Goal: Task Accomplishment & Management: Manage account settings

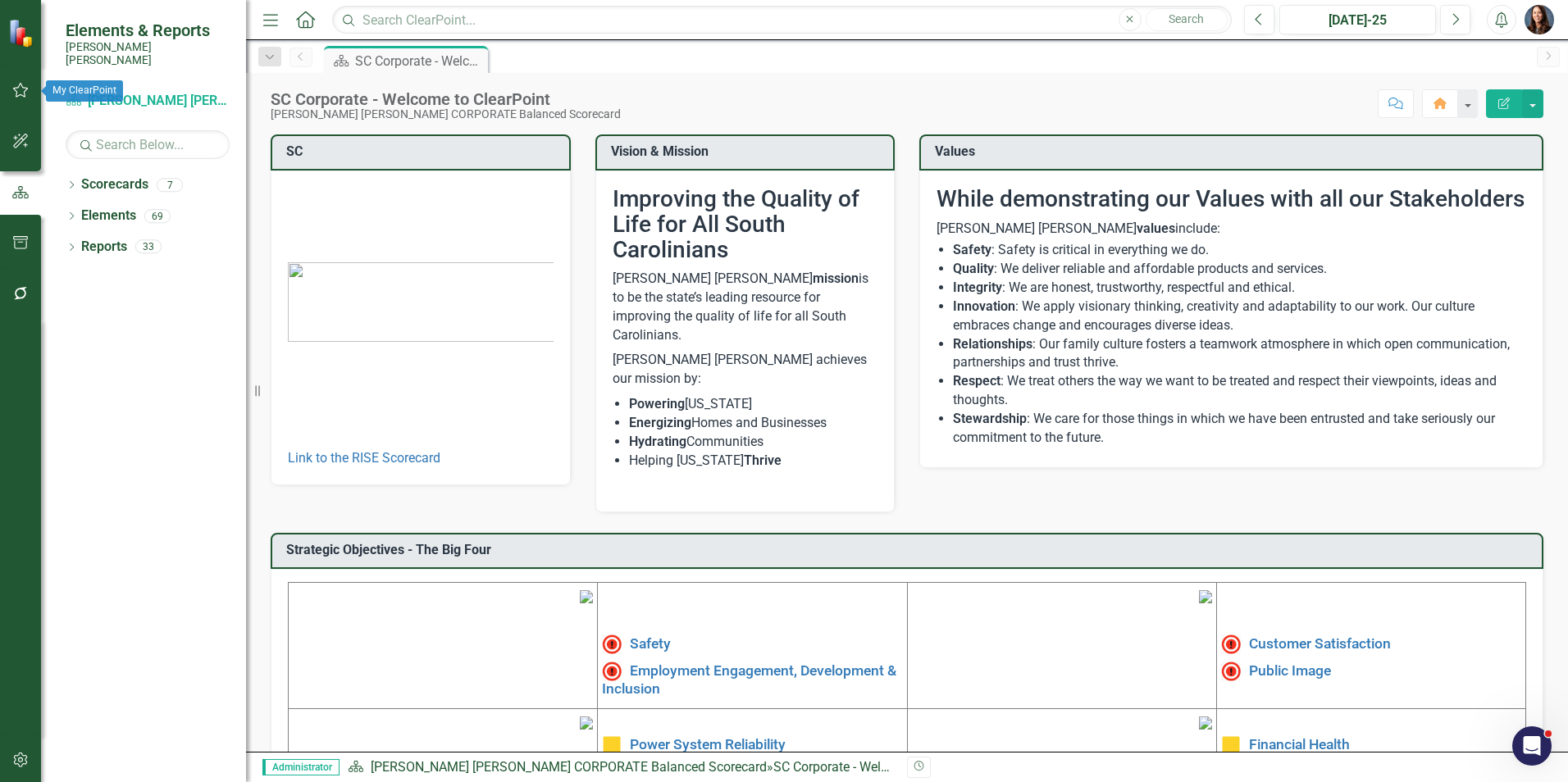
click at [14, 86] on icon "button" at bounding box center [21, 90] width 17 height 13
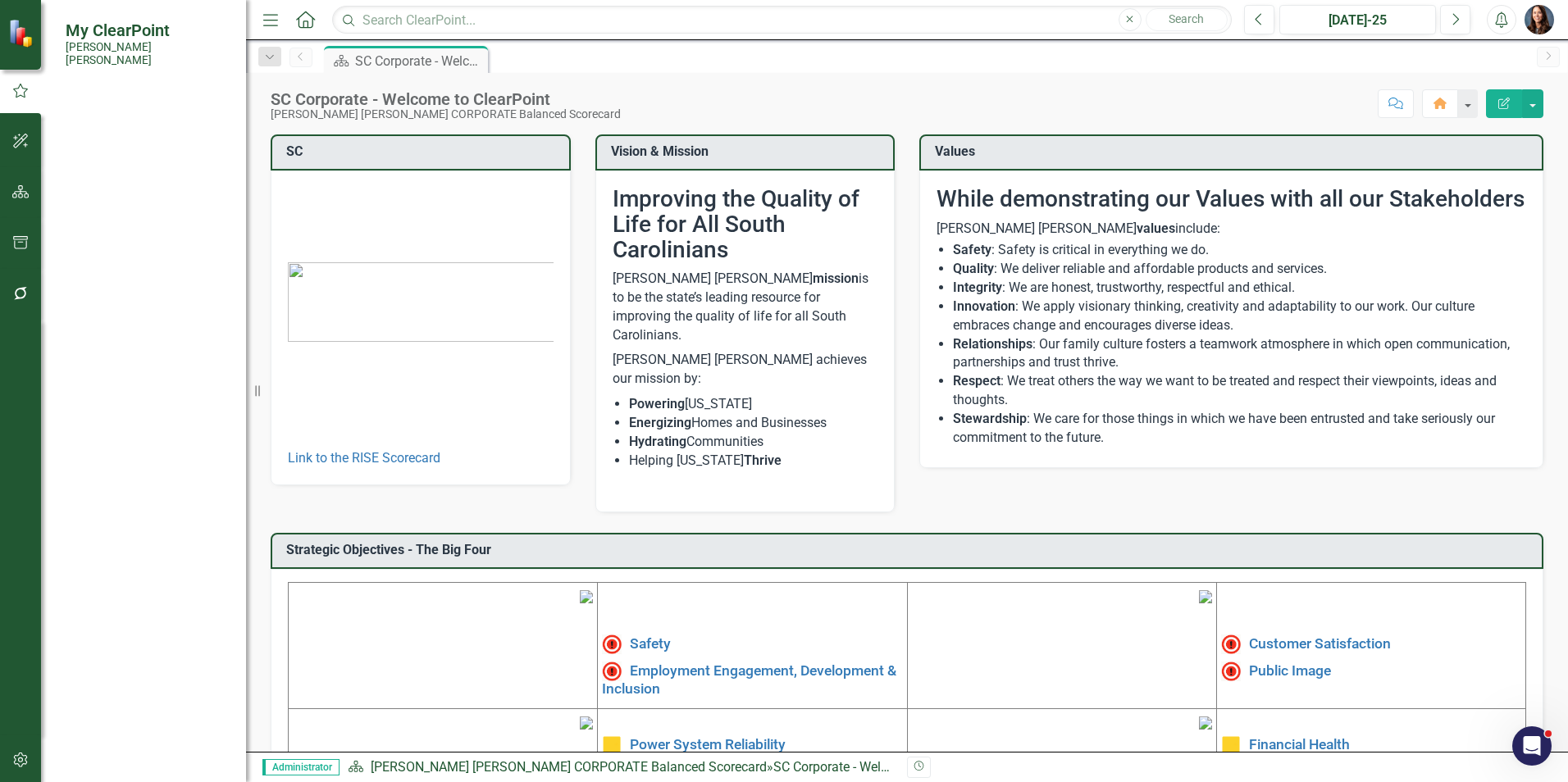
click at [106, 118] on link "My Workspace" at bounding box center [147, 127] width 164 height 19
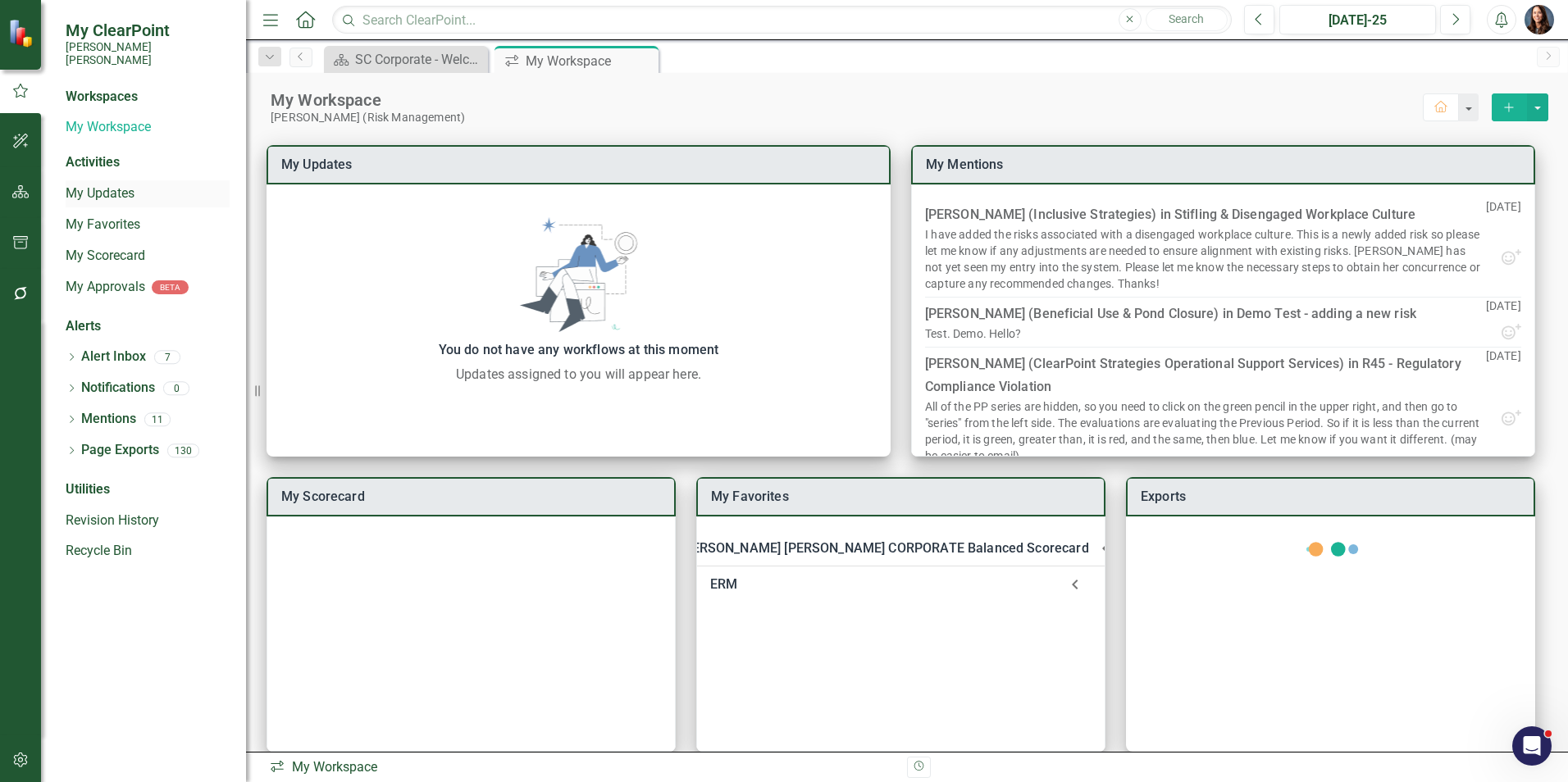
click at [90, 185] on link "My Updates" at bounding box center [147, 194] width 164 height 19
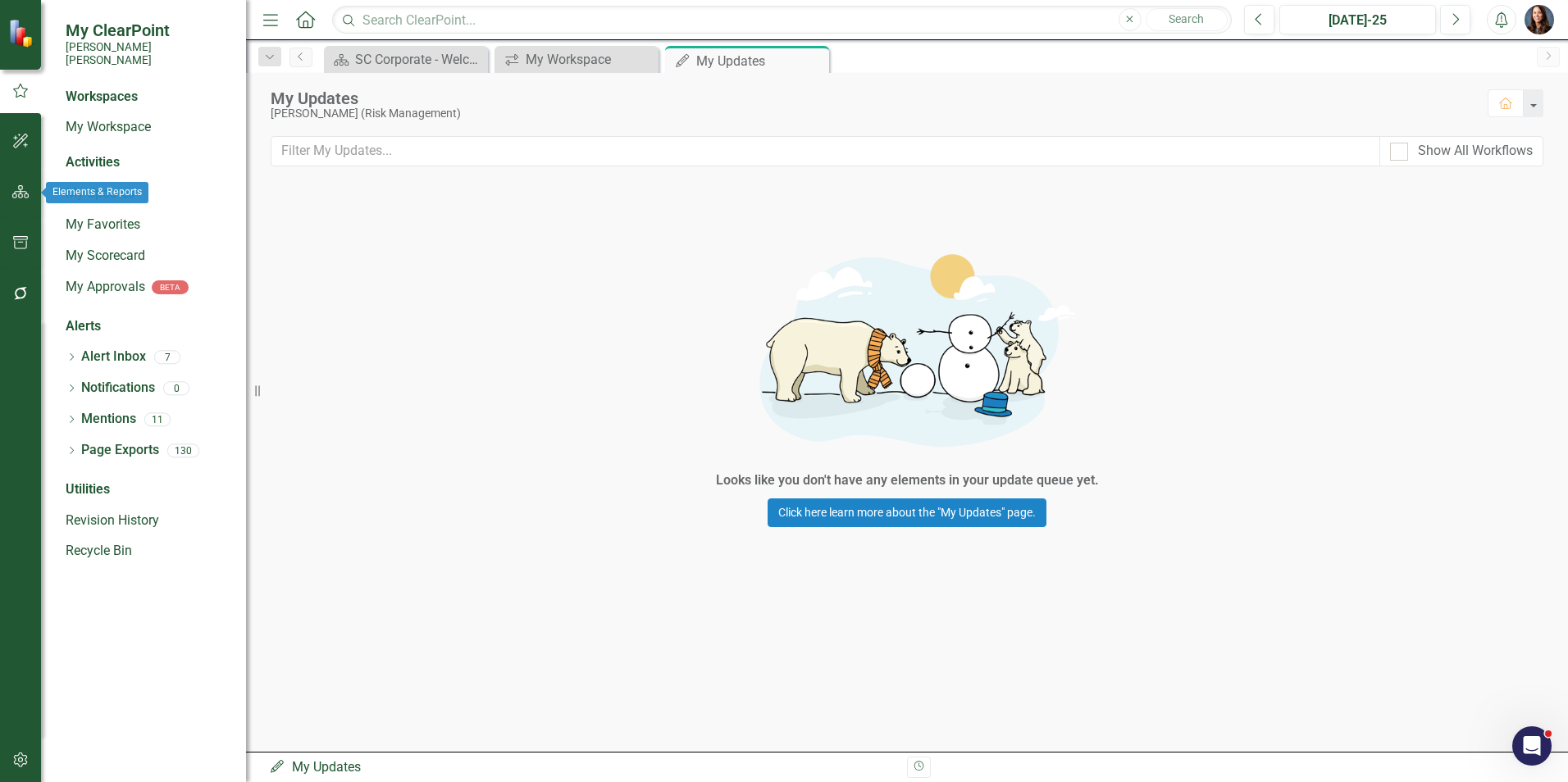
click at [20, 197] on icon "button" at bounding box center [21, 192] width 17 height 13
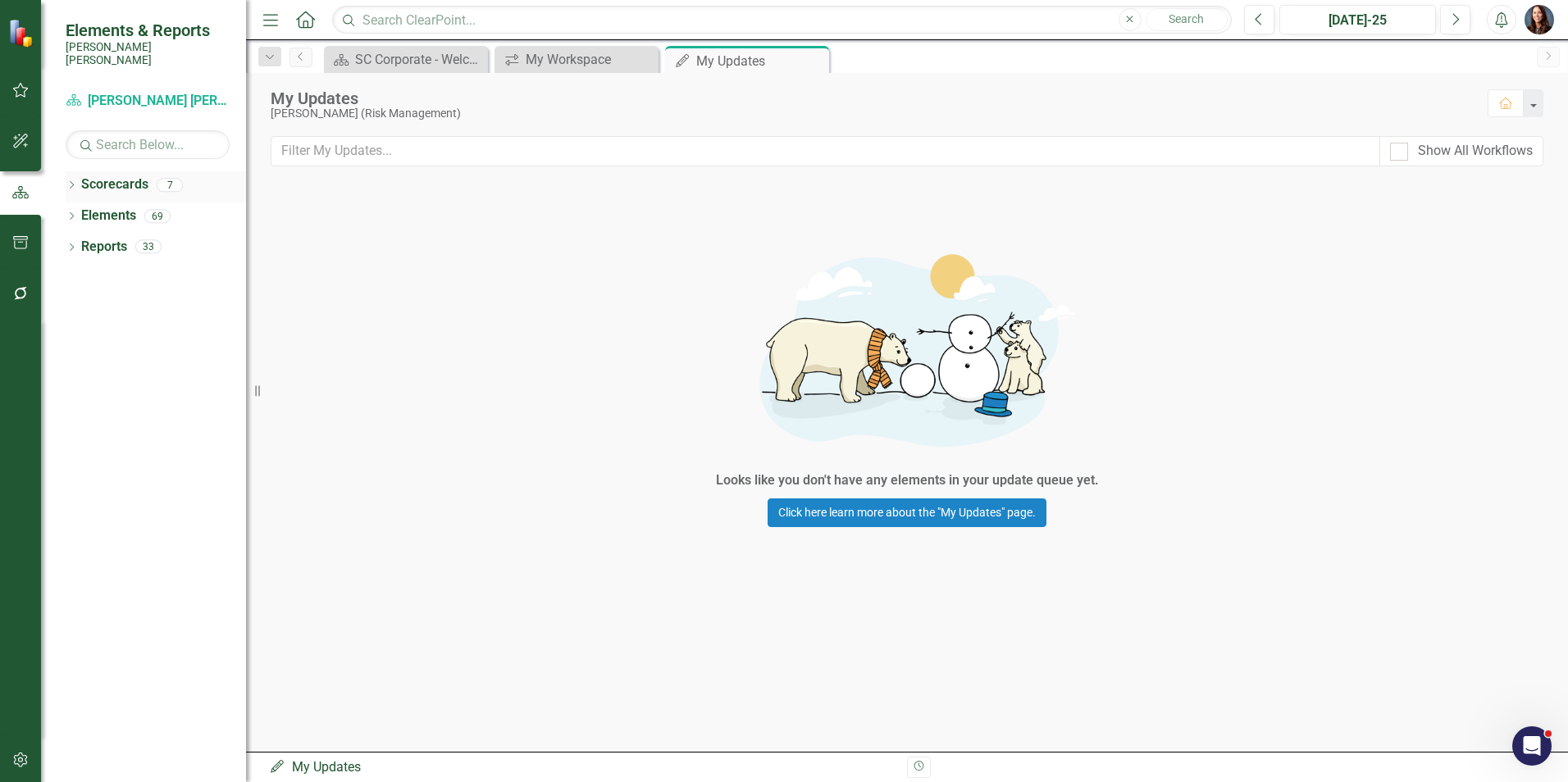
click at [71, 182] on icon "Dropdown" at bounding box center [71, 186] width 12 height 9
click at [82, 211] on icon "Dropdown" at bounding box center [81, 215] width 13 height 10
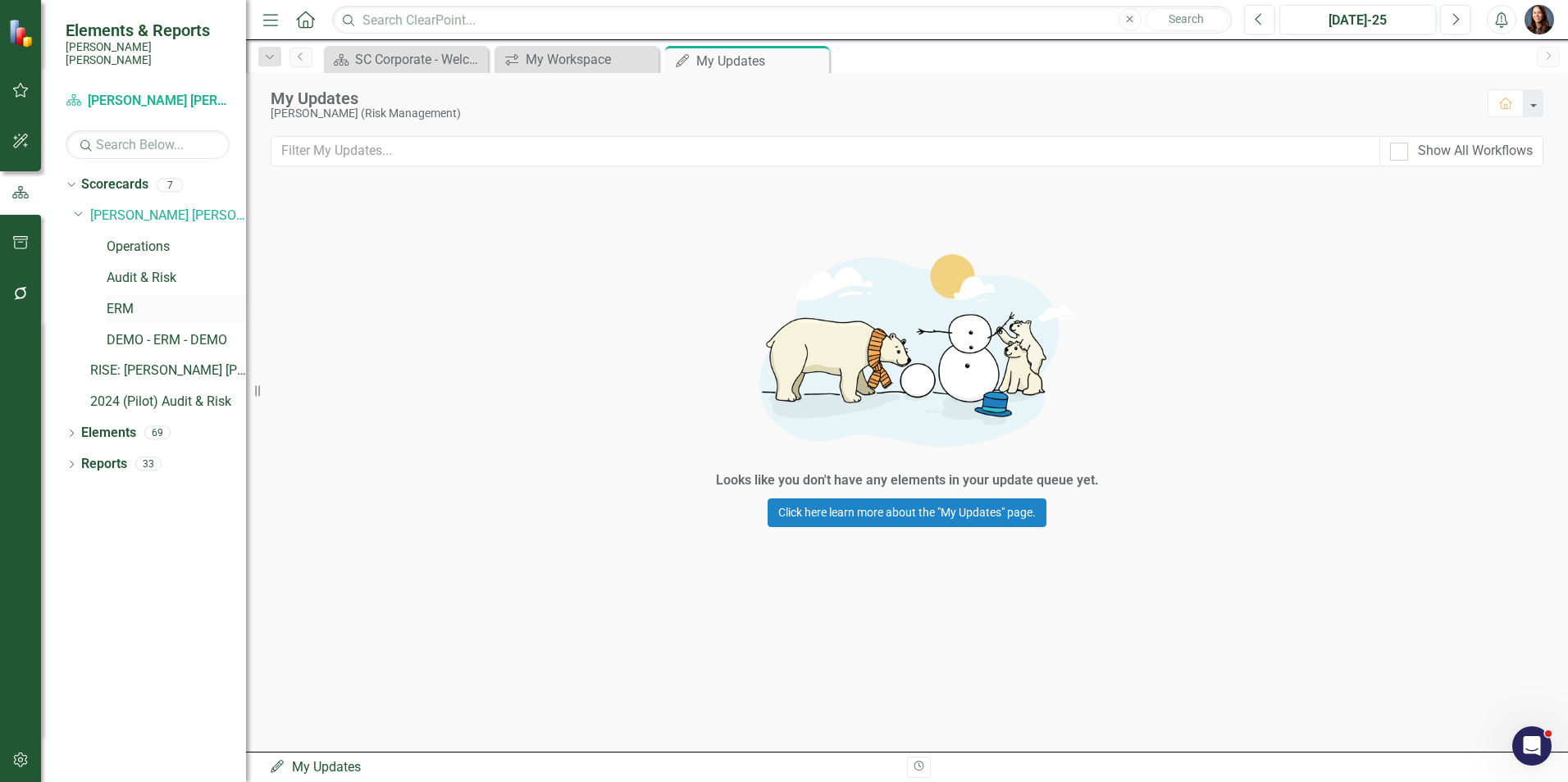
click at [119, 300] on link "ERM" at bounding box center [176, 310] width 139 height 19
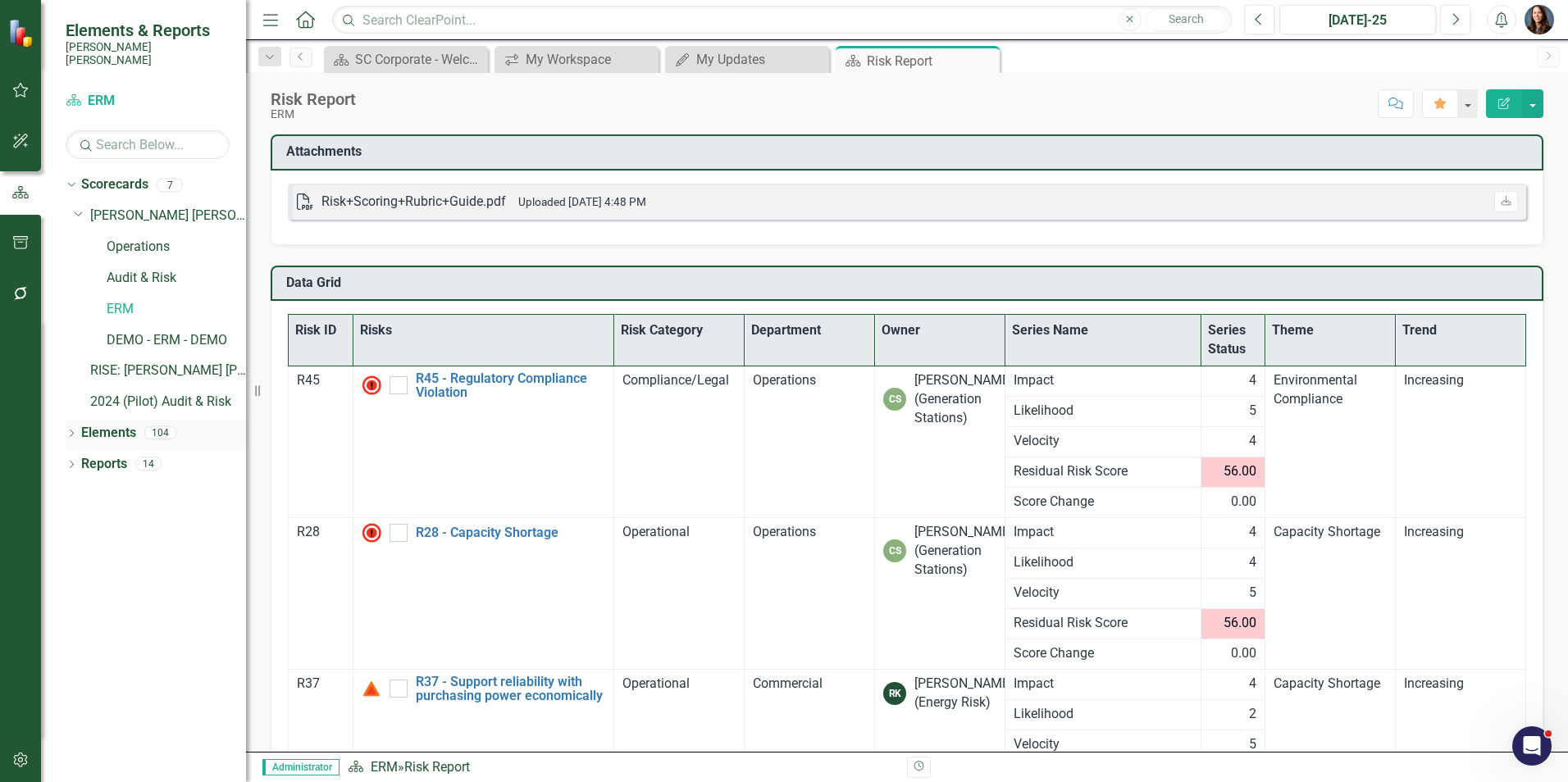
click at [71, 431] on icon "Dropdown" at bounding box center [71, 435] width 12 height 9
click at [121, 579] on link "Risk Risk" at bounding box center [113, 588] width 47 height 19
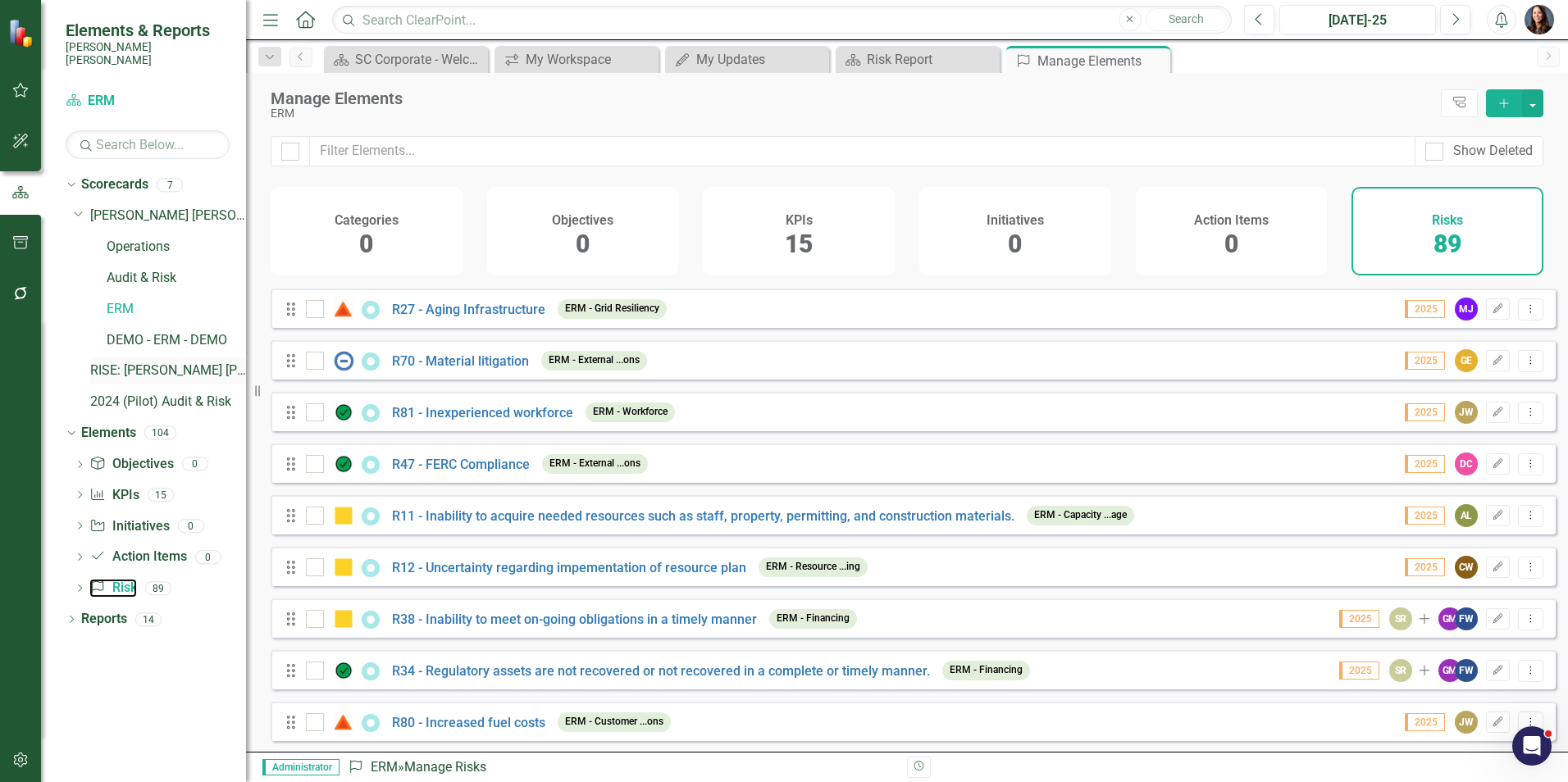
scroll to position [820, 0]
click at [17, 244] on icon "button" at bounding box center [21, 243] width 17 height 13
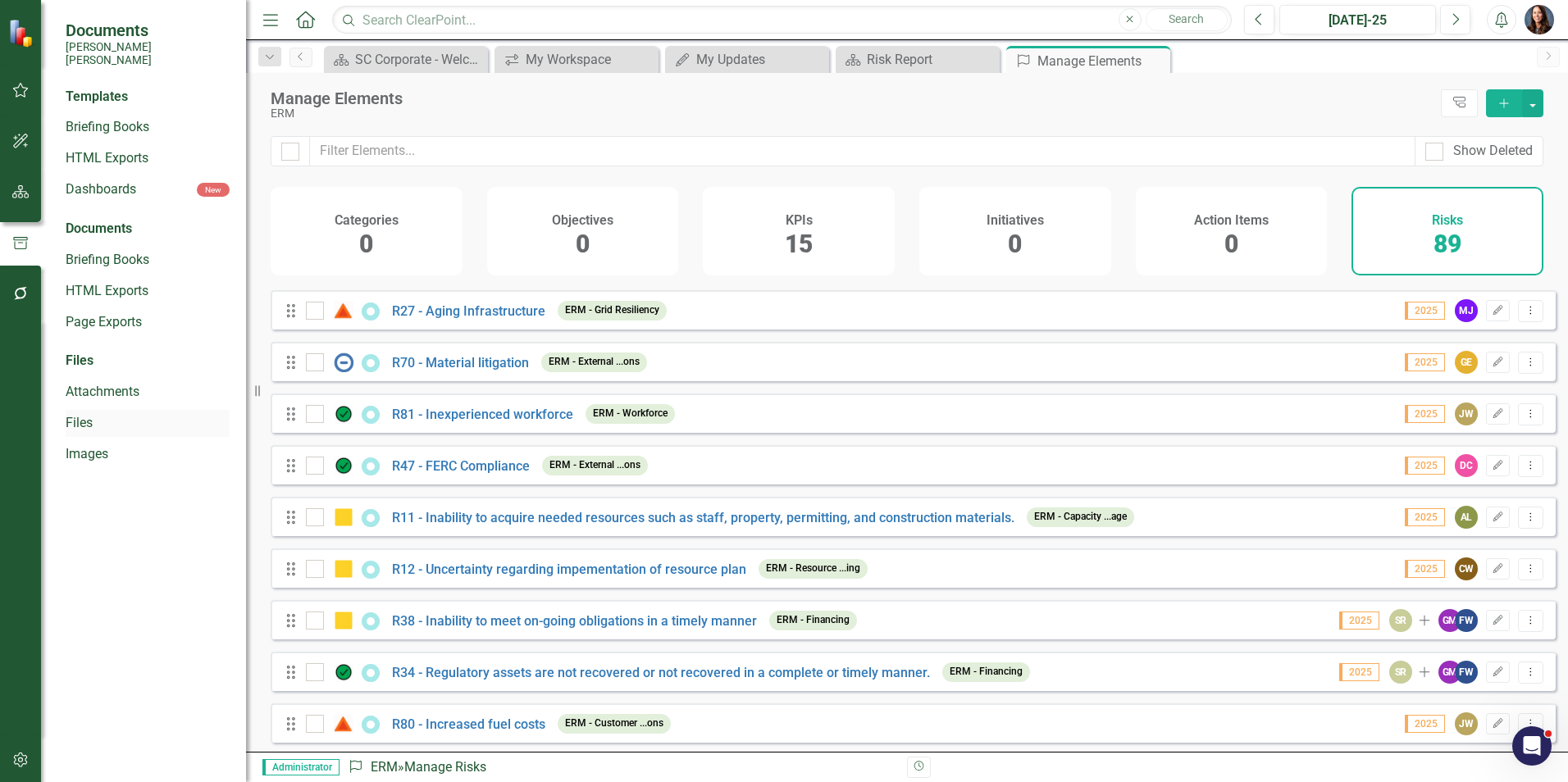
click at [82, 415] on link "Files" at bounding box center [147, 424] width 164 height 19
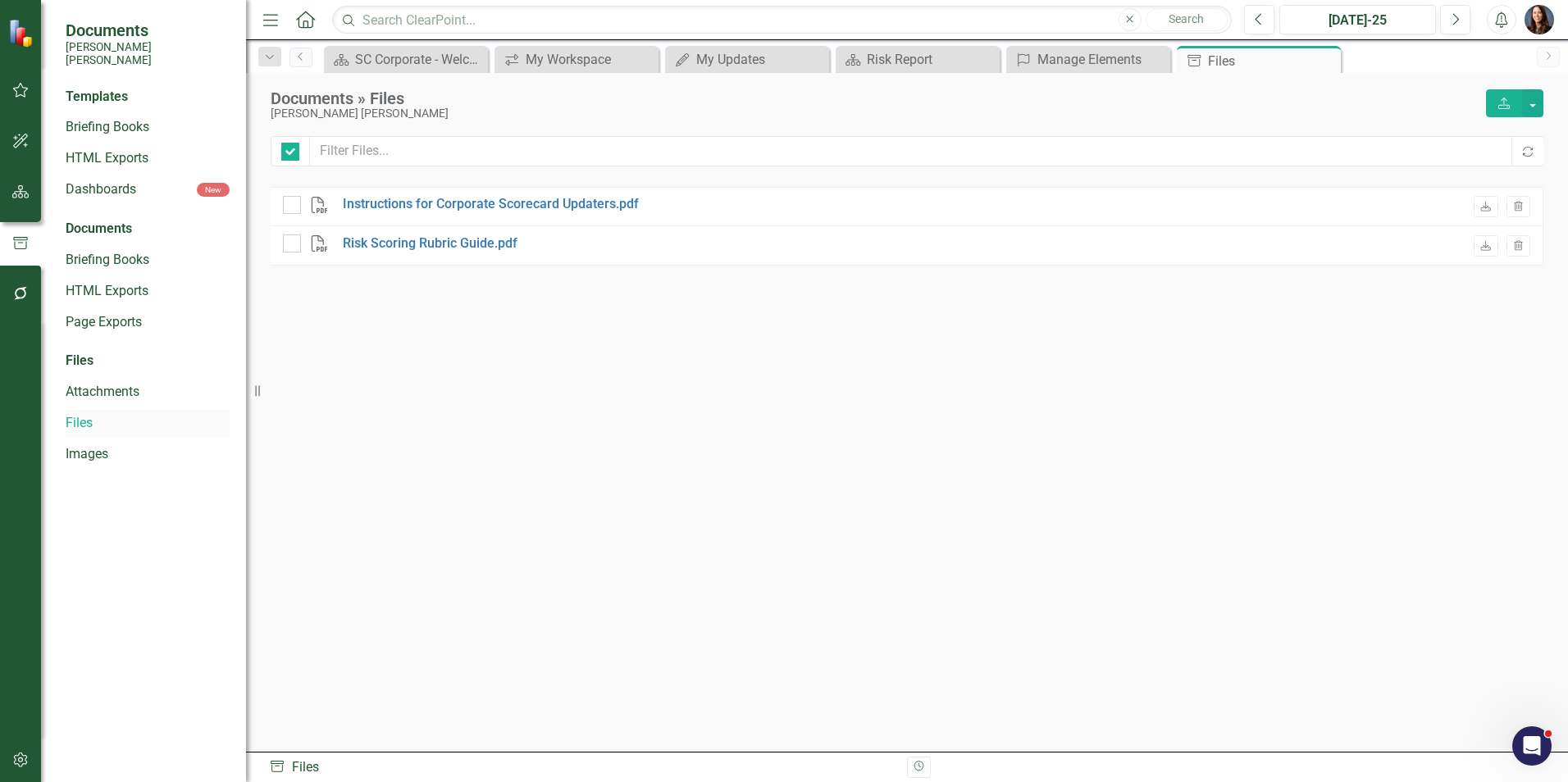
checkbox input "false"
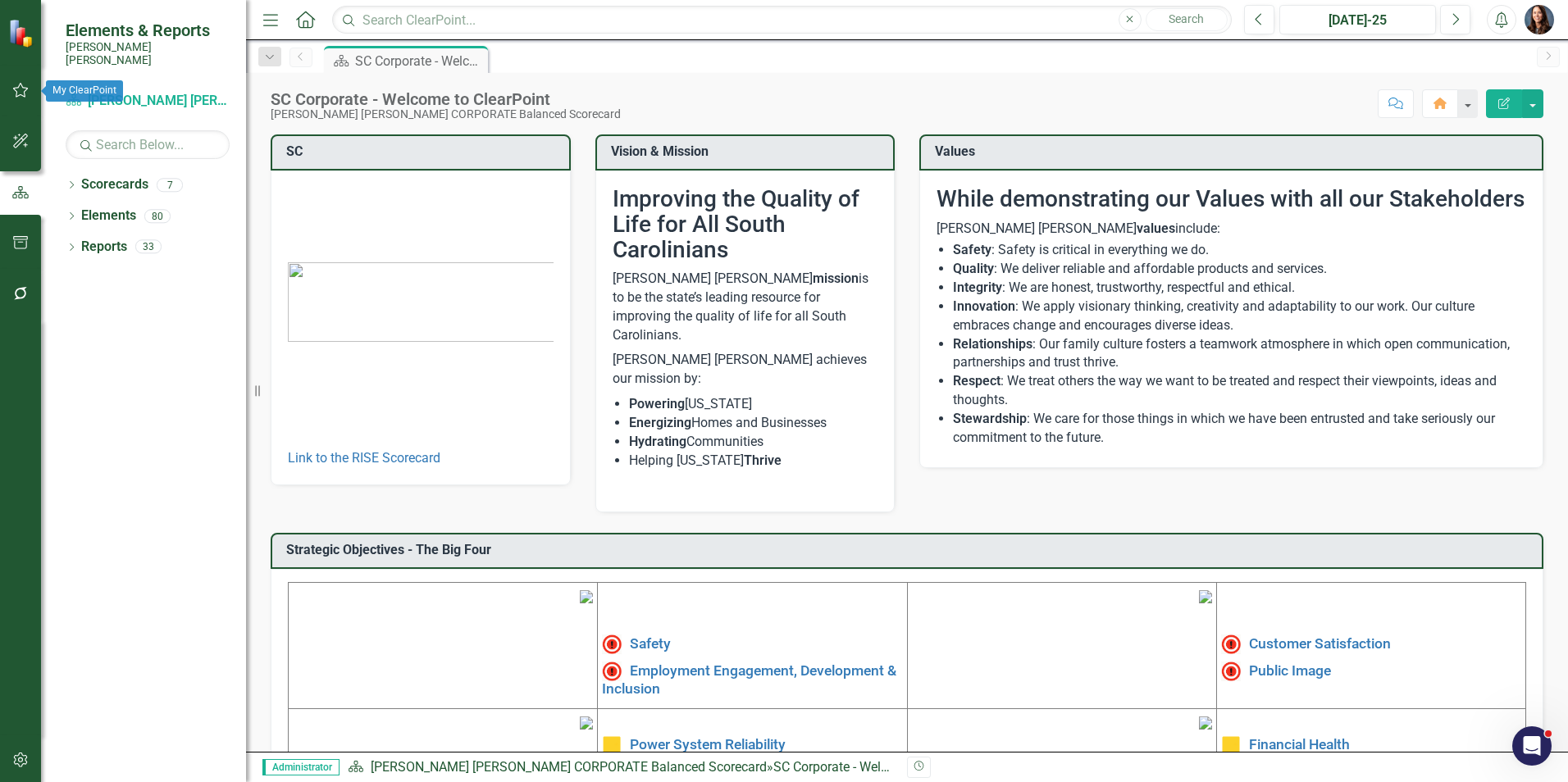
click at [24, 91] on icon "button" at bounding box center [21, 90] width 17 height 13
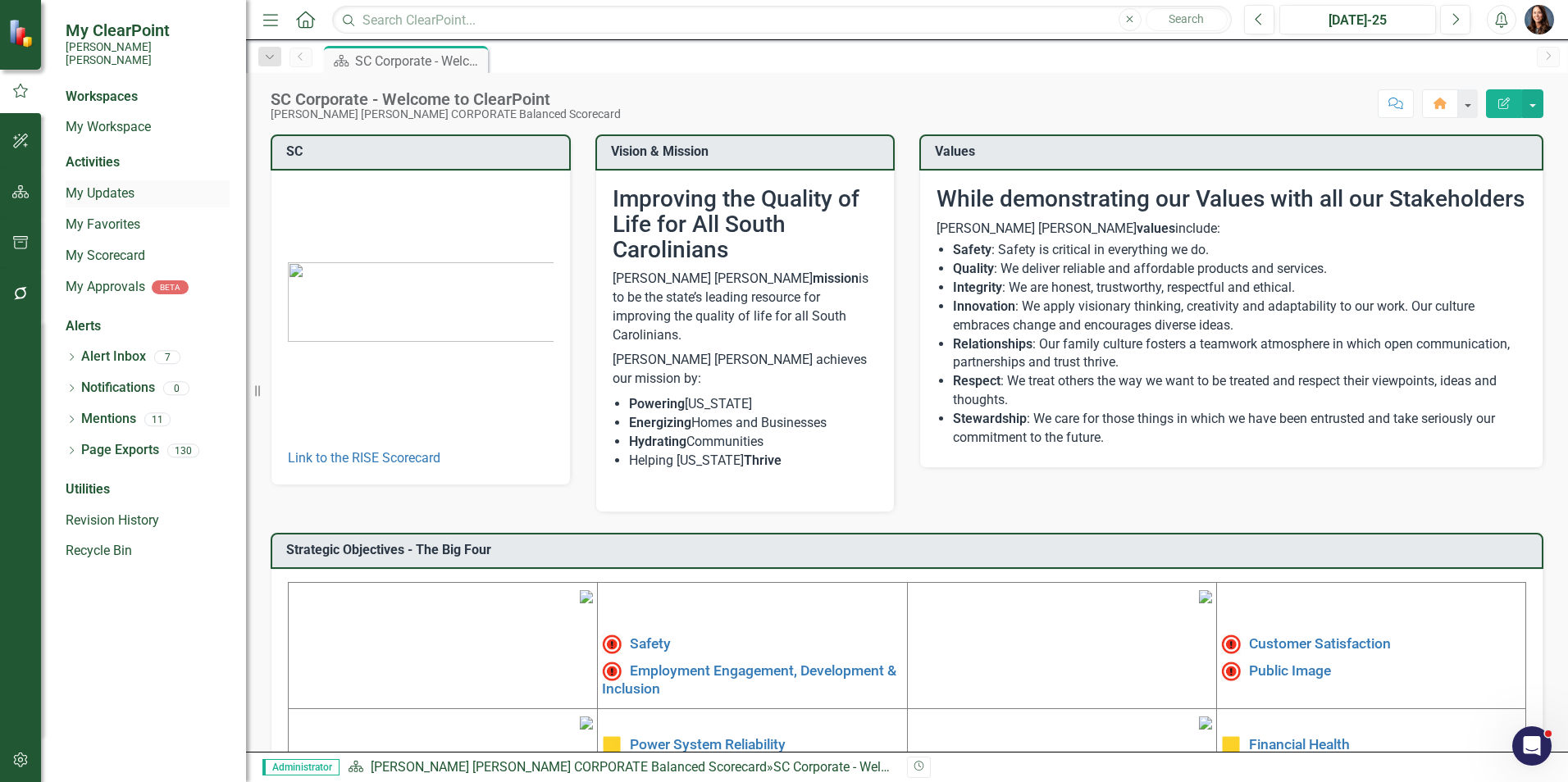
click at [91, 185] on link "My Updates" at bounding box center [147, 194] width 164 height 19
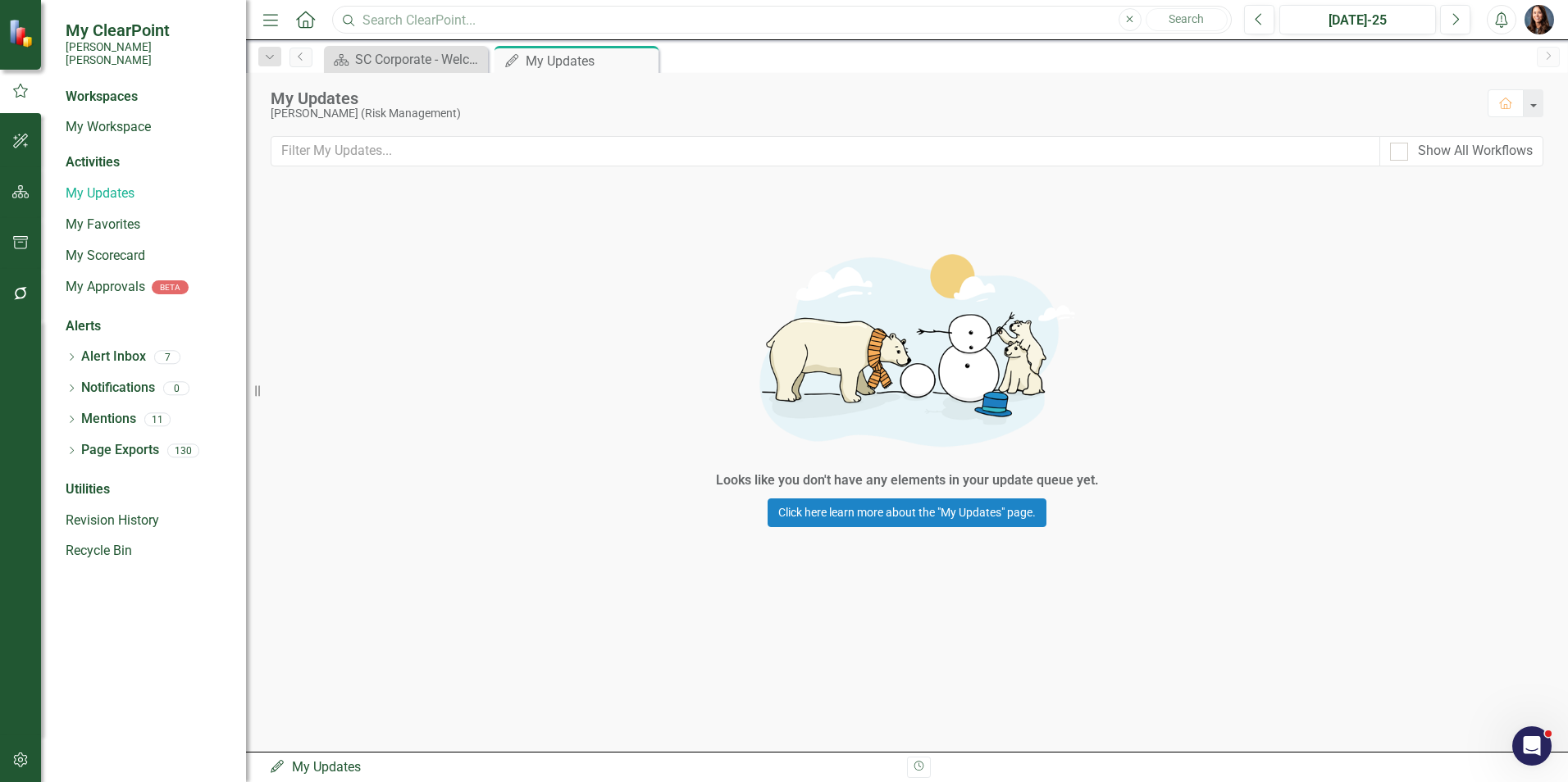
click at [412, 19] on input "text" at bounding box center [782, 20] width 899 height 29
click at [458, 371] on div "Looks like you don't have any elements in your update queue yet. Click here lea…" at bounding box center [907, 380] width 1322 height 396
click at [25, 243] on icon "button" at bounding box center [21, 243] width 17 height 13
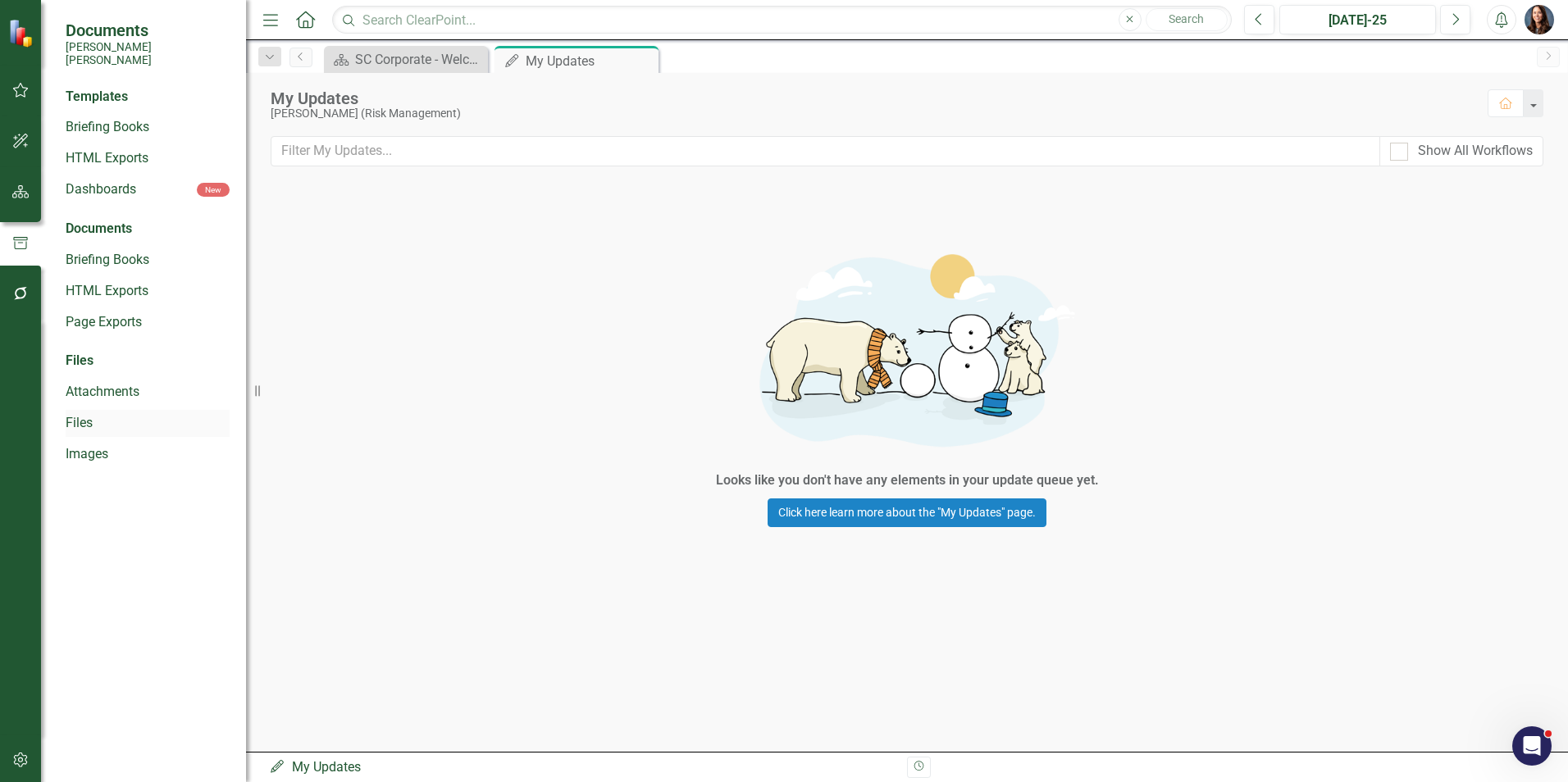
click at [89, 415] on link "Files" at bounding box center [147, 424] width 164 height 19
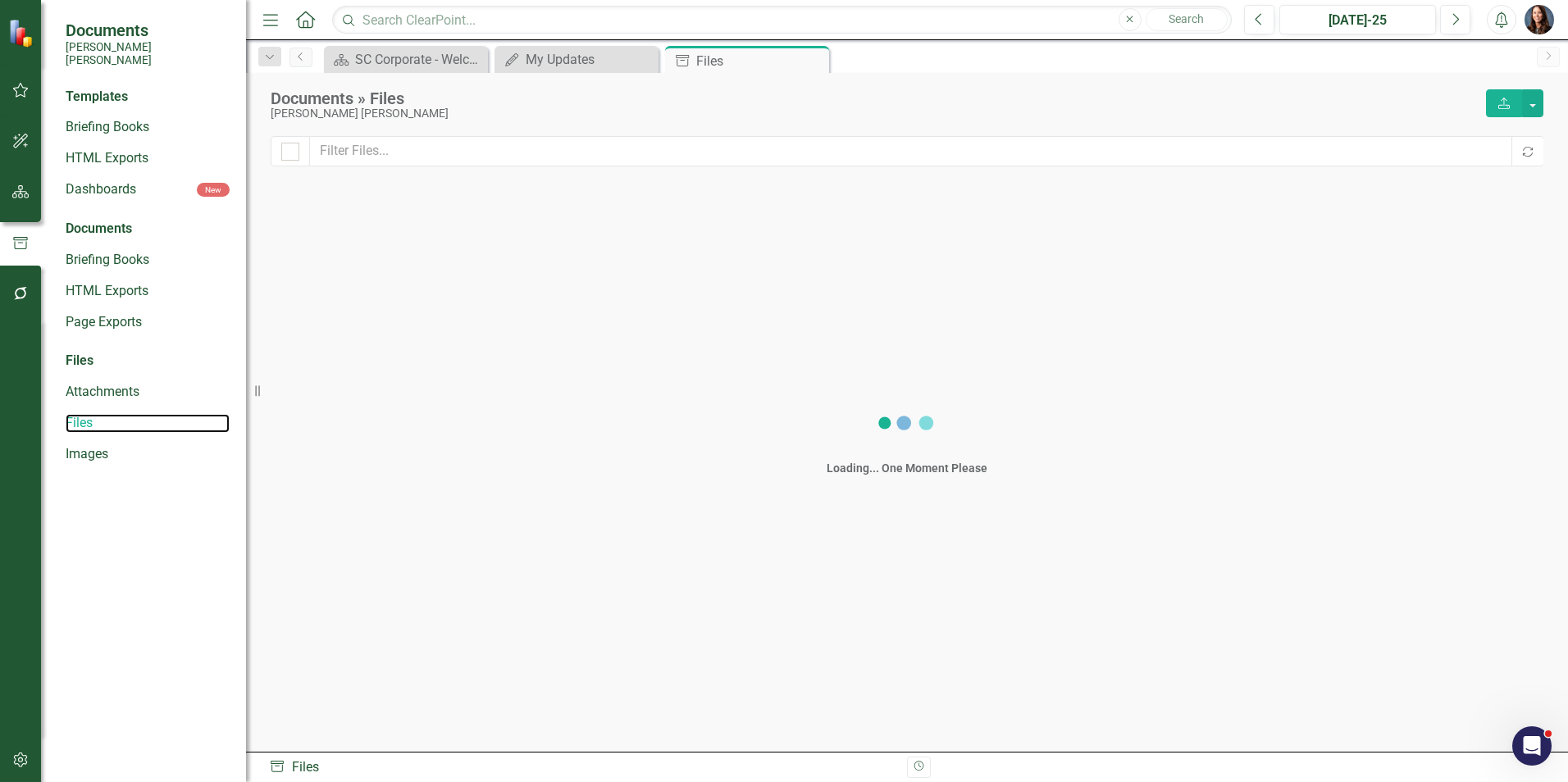
checkbox input "false"
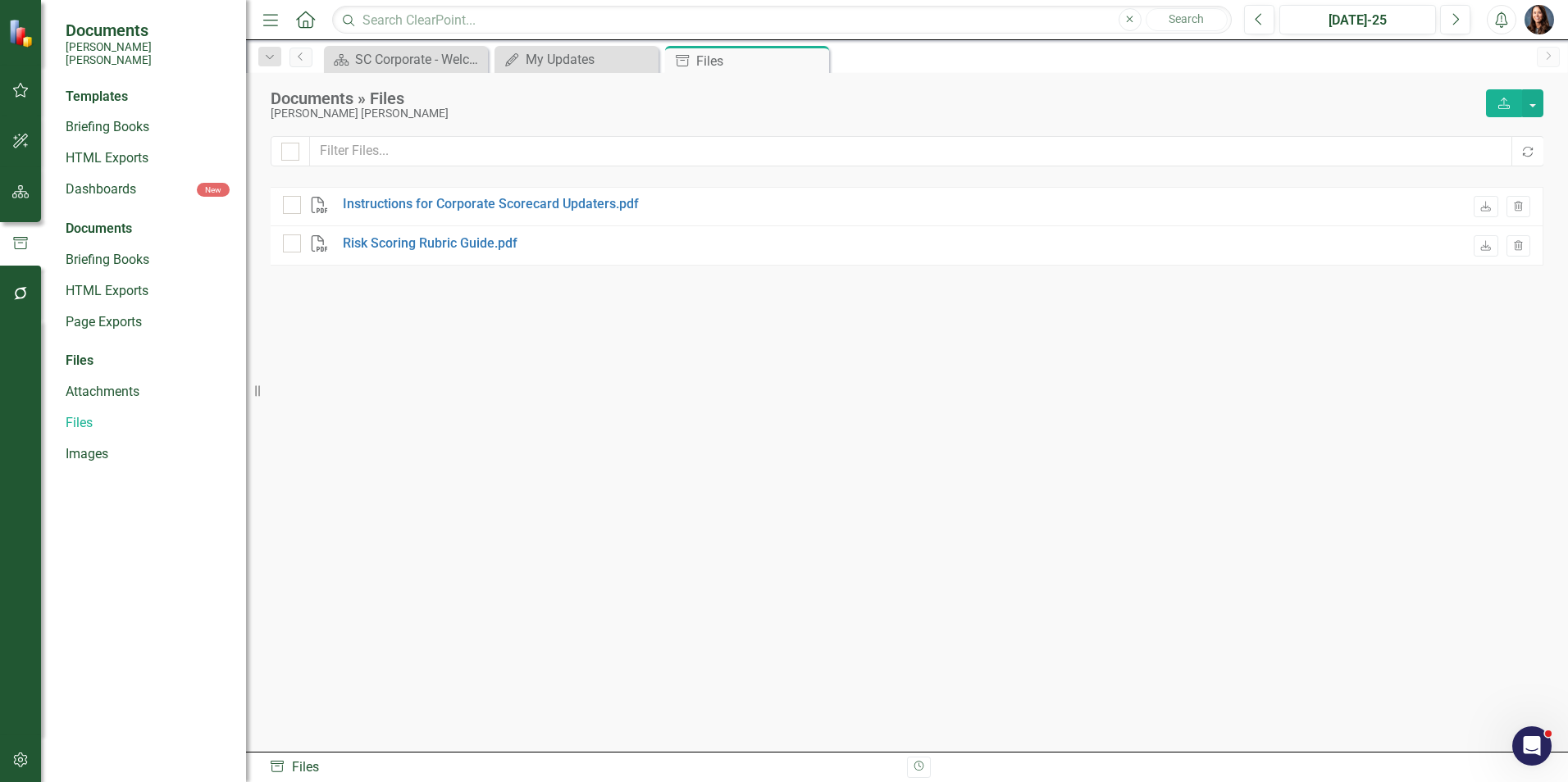
click at [23, 755] on icon "button" at bounding box center [21, 760] width 17 height 13
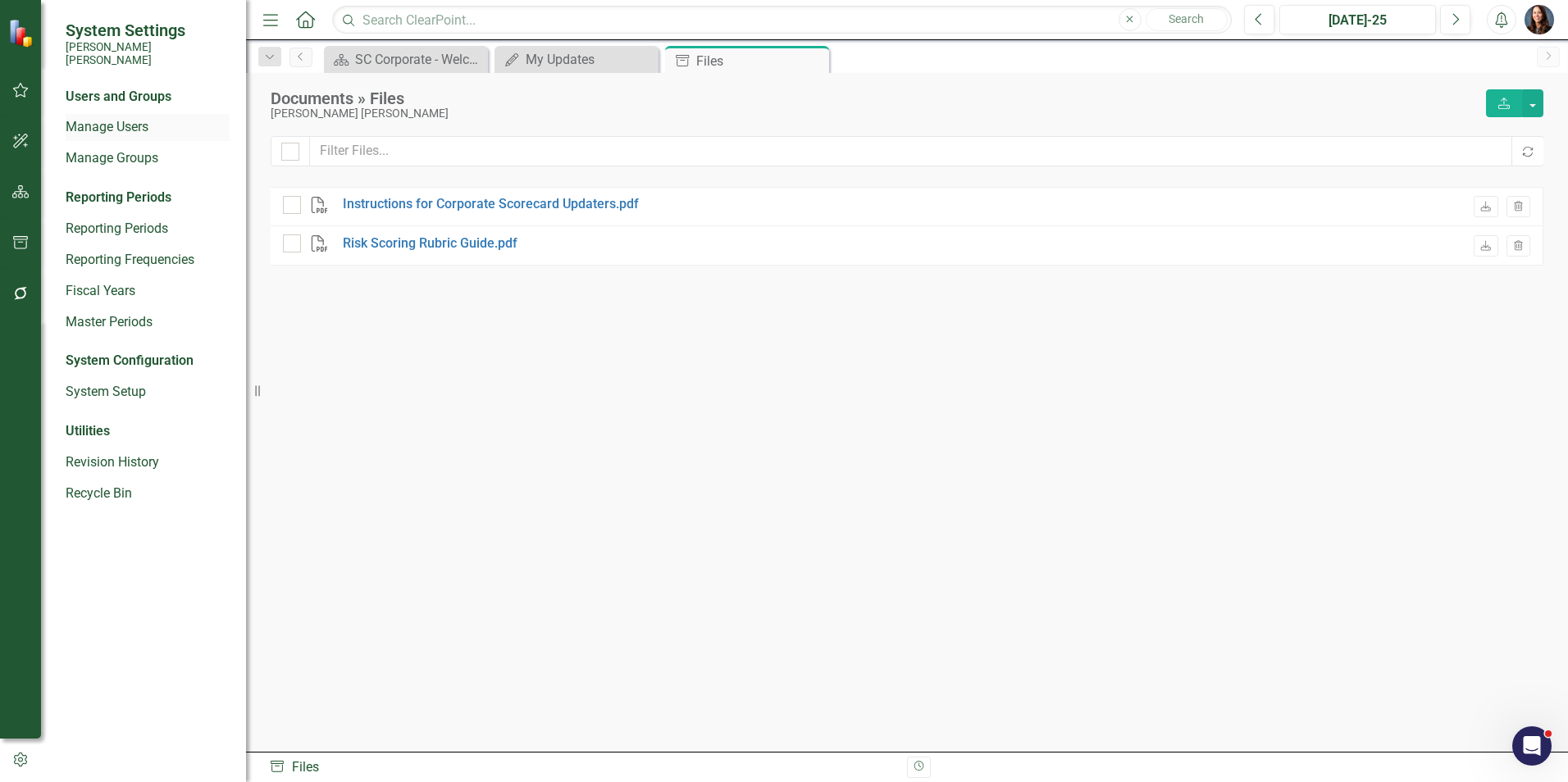
click at [115, 118] on link "Manage Users" at bounding box center [147, 127] width 164 height 19
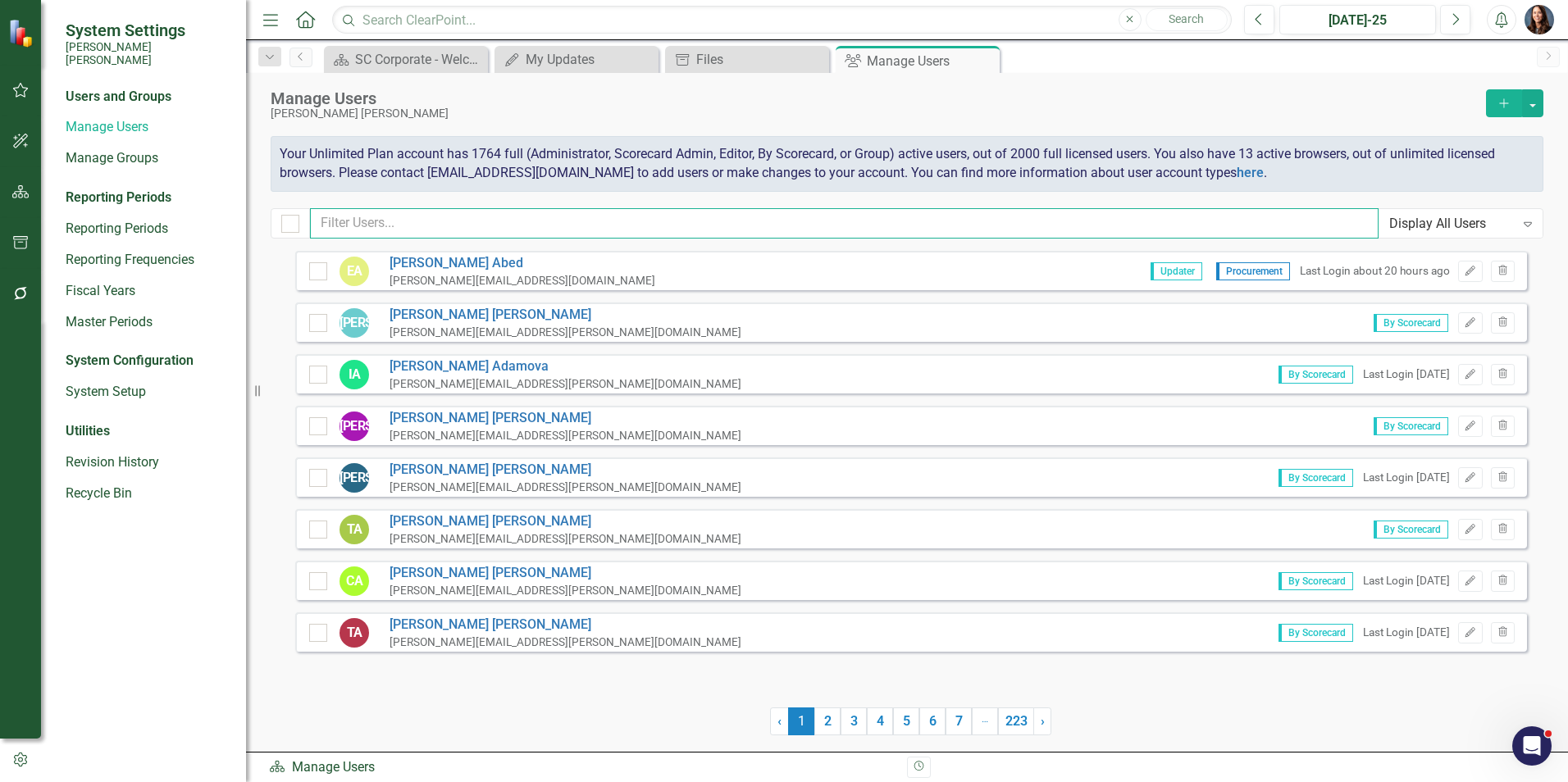
click at [386, 222] on input "text" at bounding box center [844, 224] width 1069 height 31
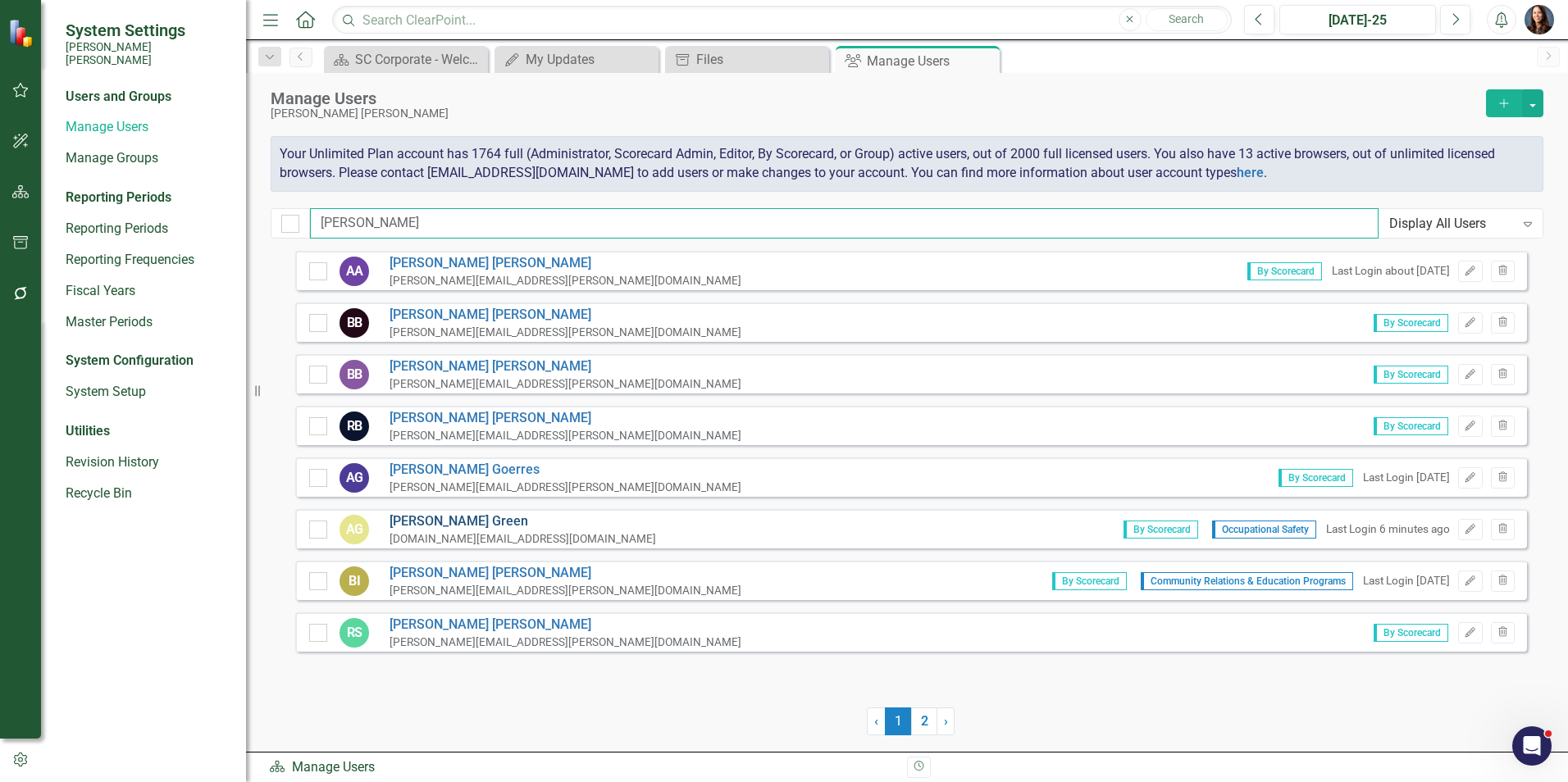
type input "[PERSON_NAME]"
click at [429, 519] on link "[PERSON_NAME]" at bounding box center [522, 521] width 267 height 19
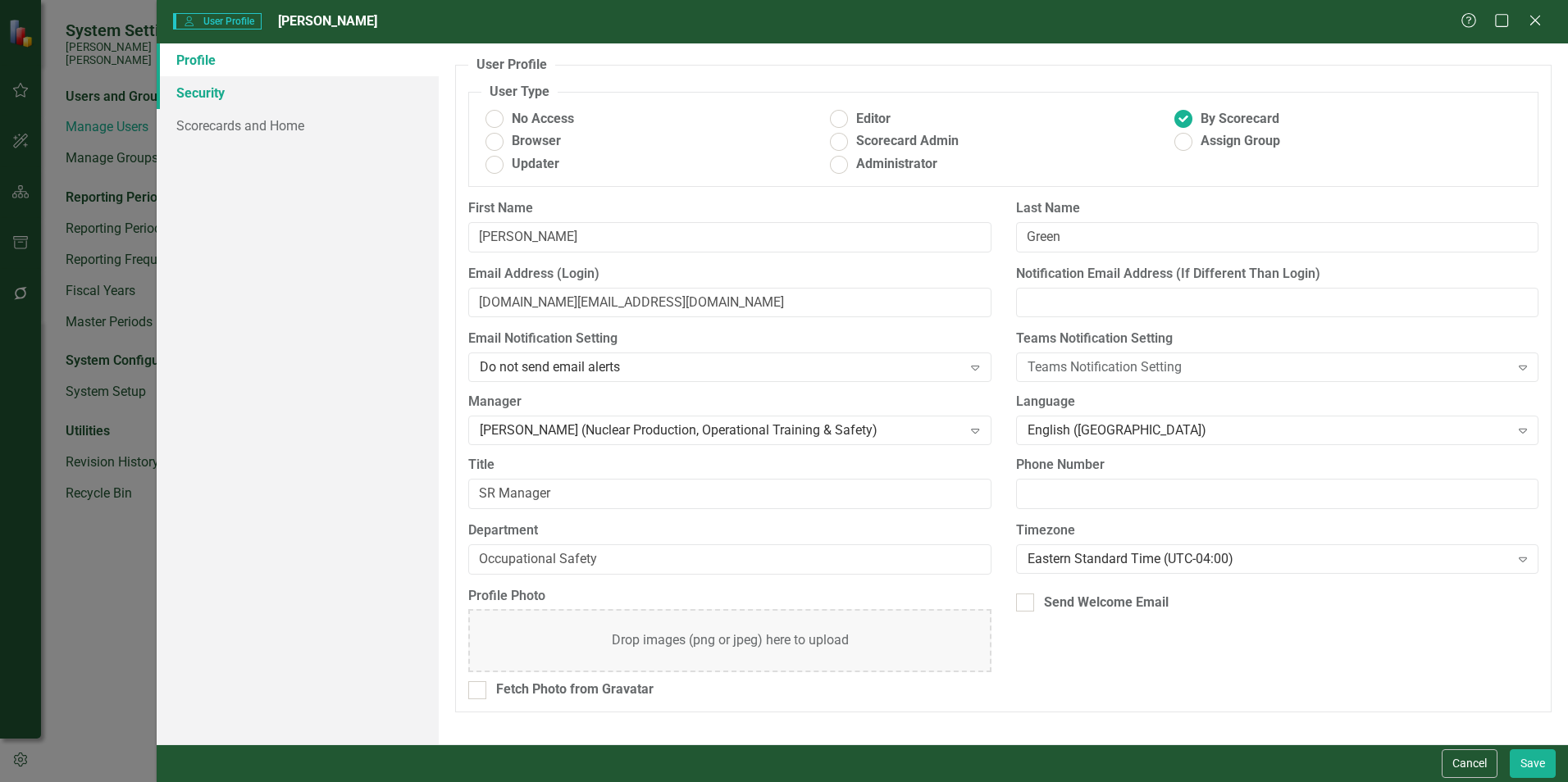
click at [204, 89] on link "Security" at bounding box center [298, 92] width 282 height 33
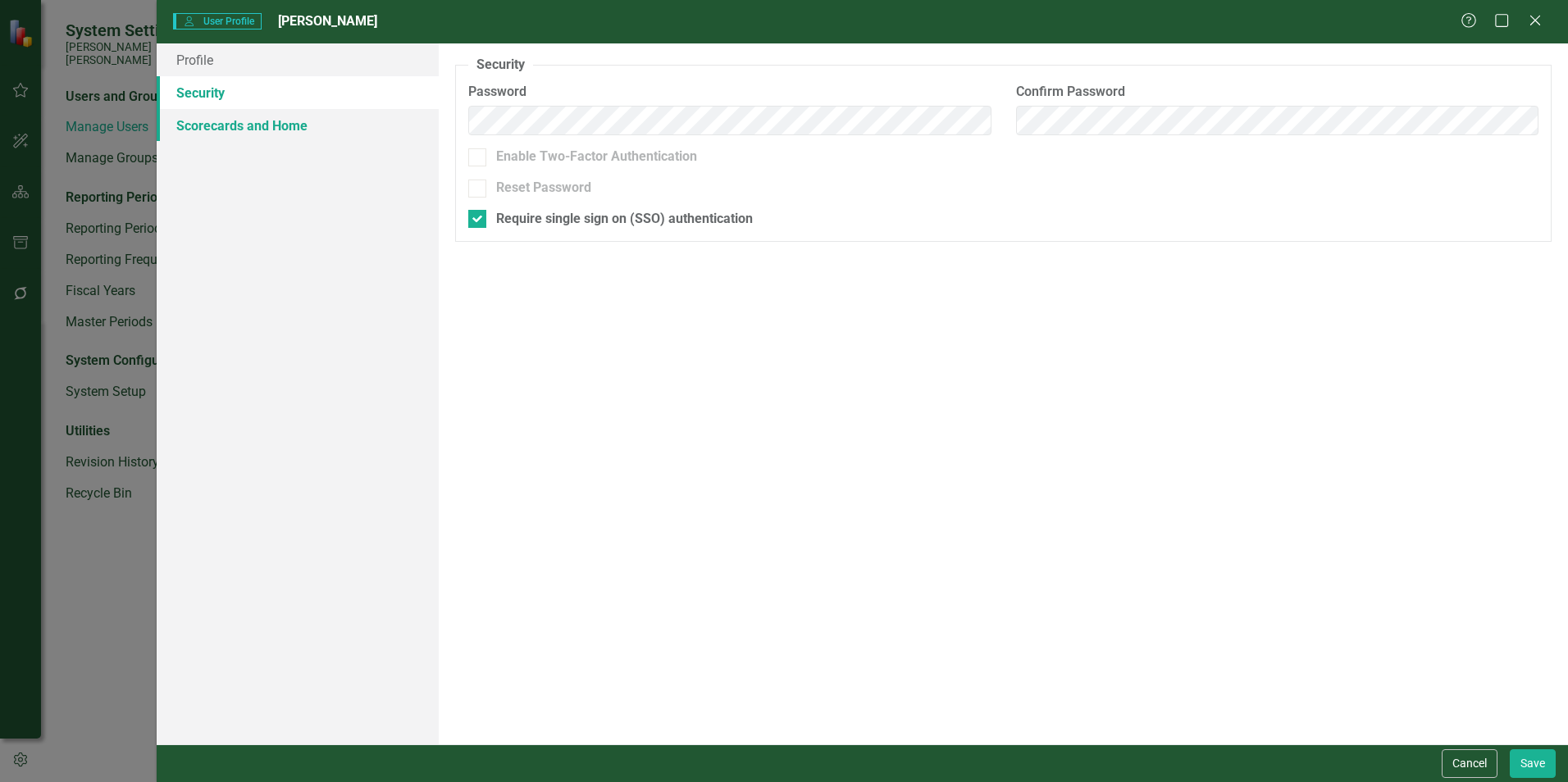
click at [230, 124] on link "Scorecards and Home" at bounding box center [298, 126] width 282 height 33
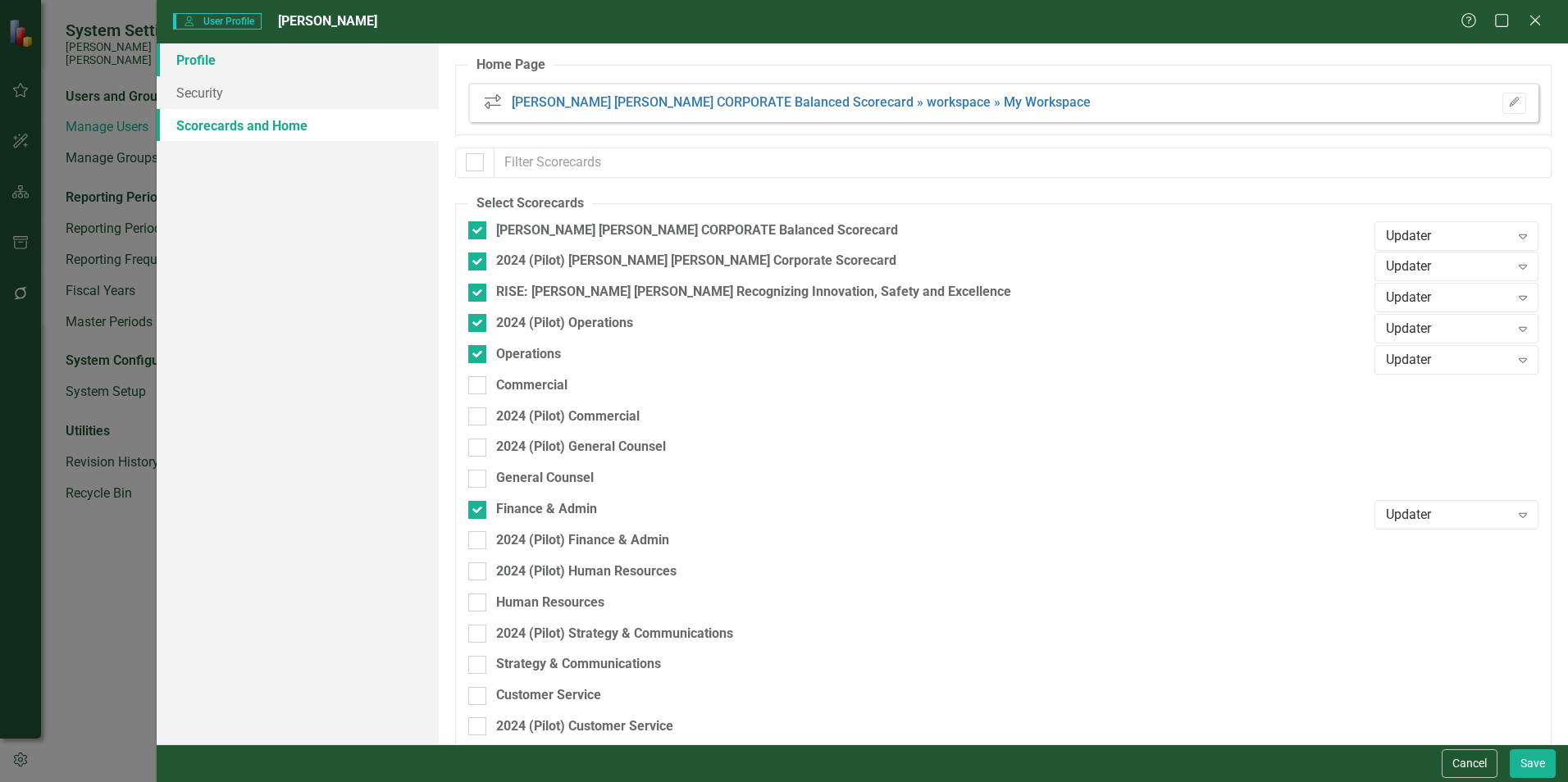
click at [195, 62] on link "Profile" at bounding box center [298, 60] width 282 height 33
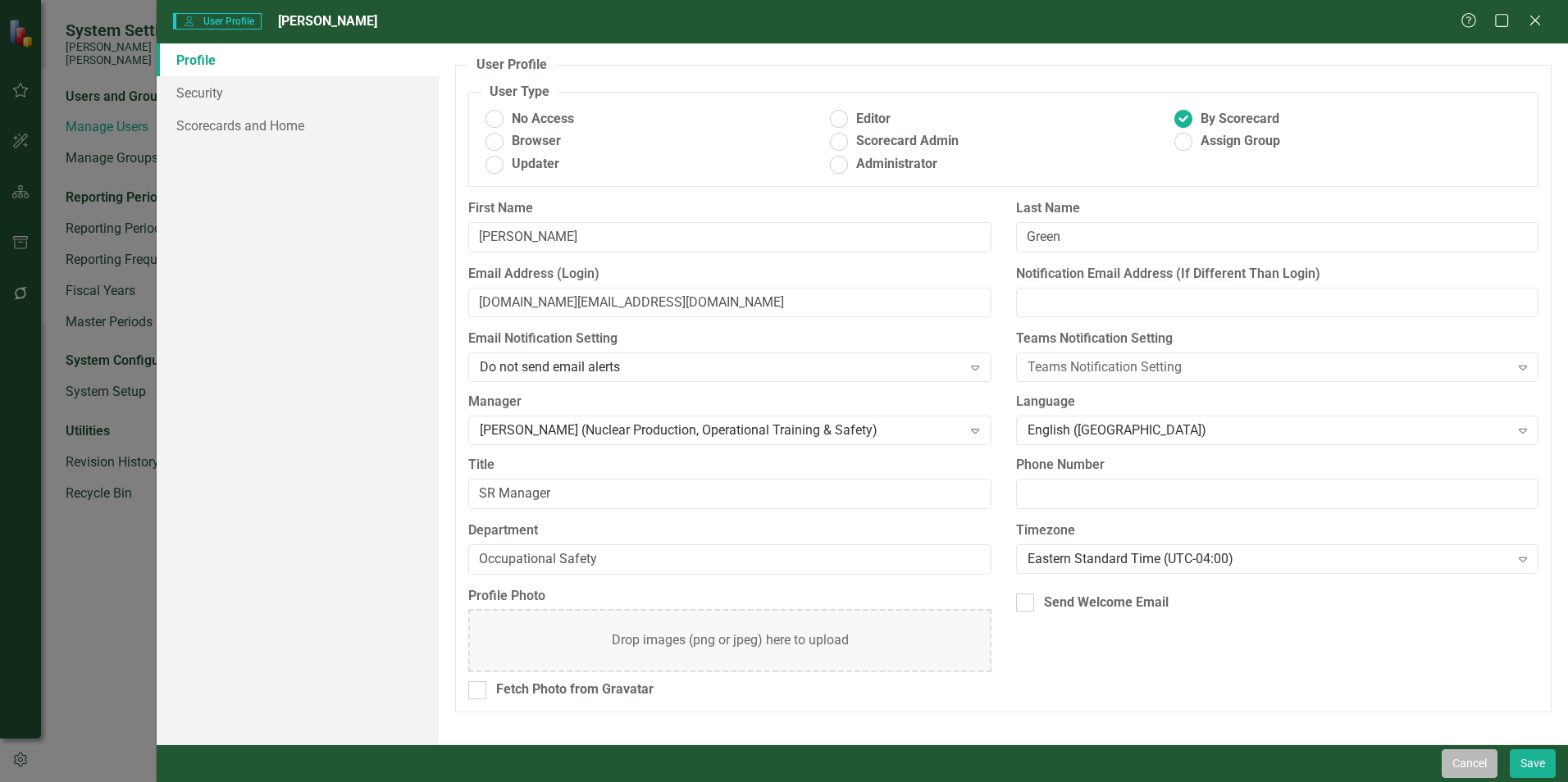
click at [1463, 766] on button "Cancel" at bounding box center [1469, 764] width 56 height 29
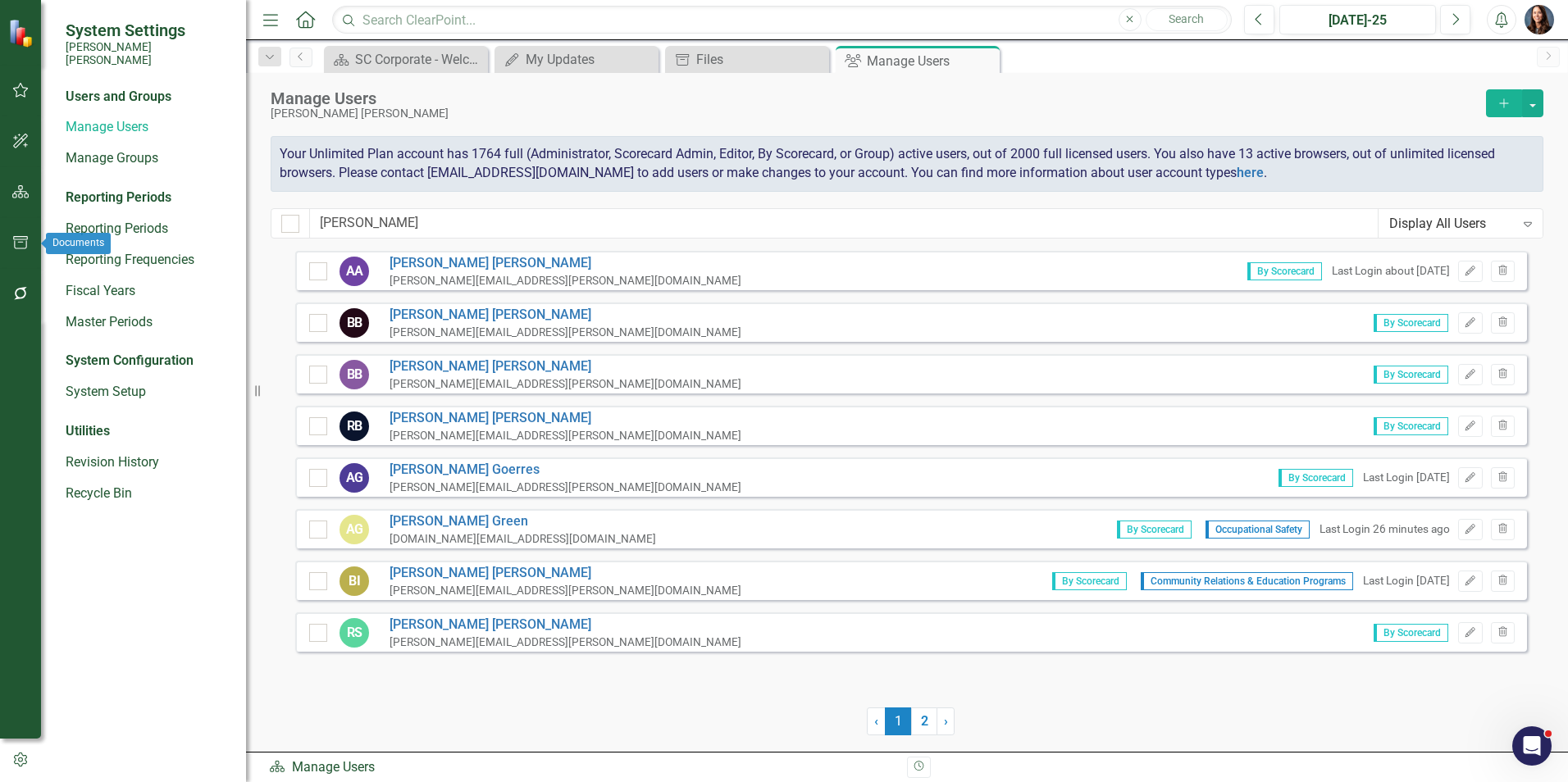
click at [26, 241] on icon "button" at bounding box center [21, 243] width 17 height 13
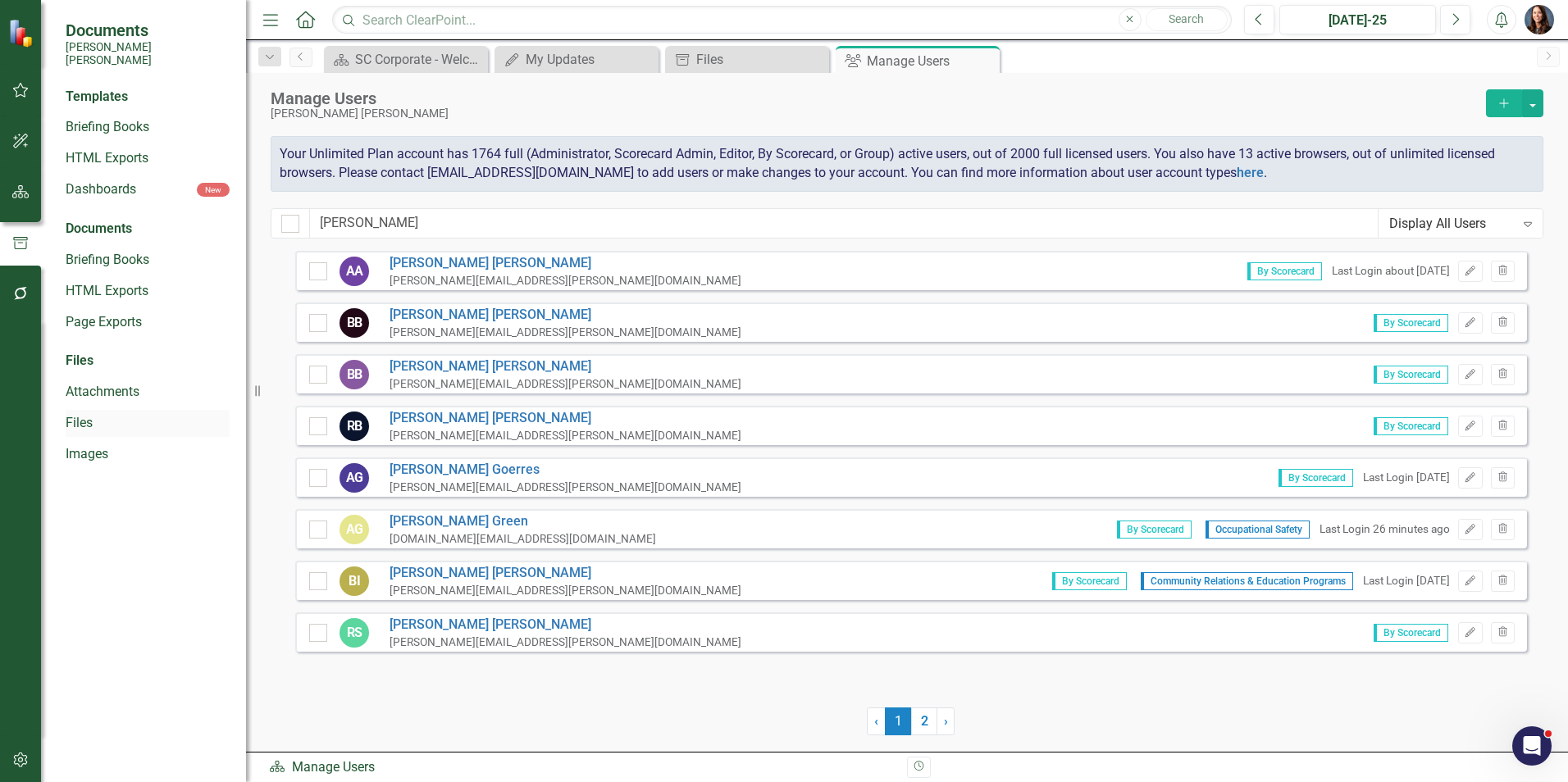
click at [82, 415] on link "Files" at bounding box center [147, 424] width 164 height 19
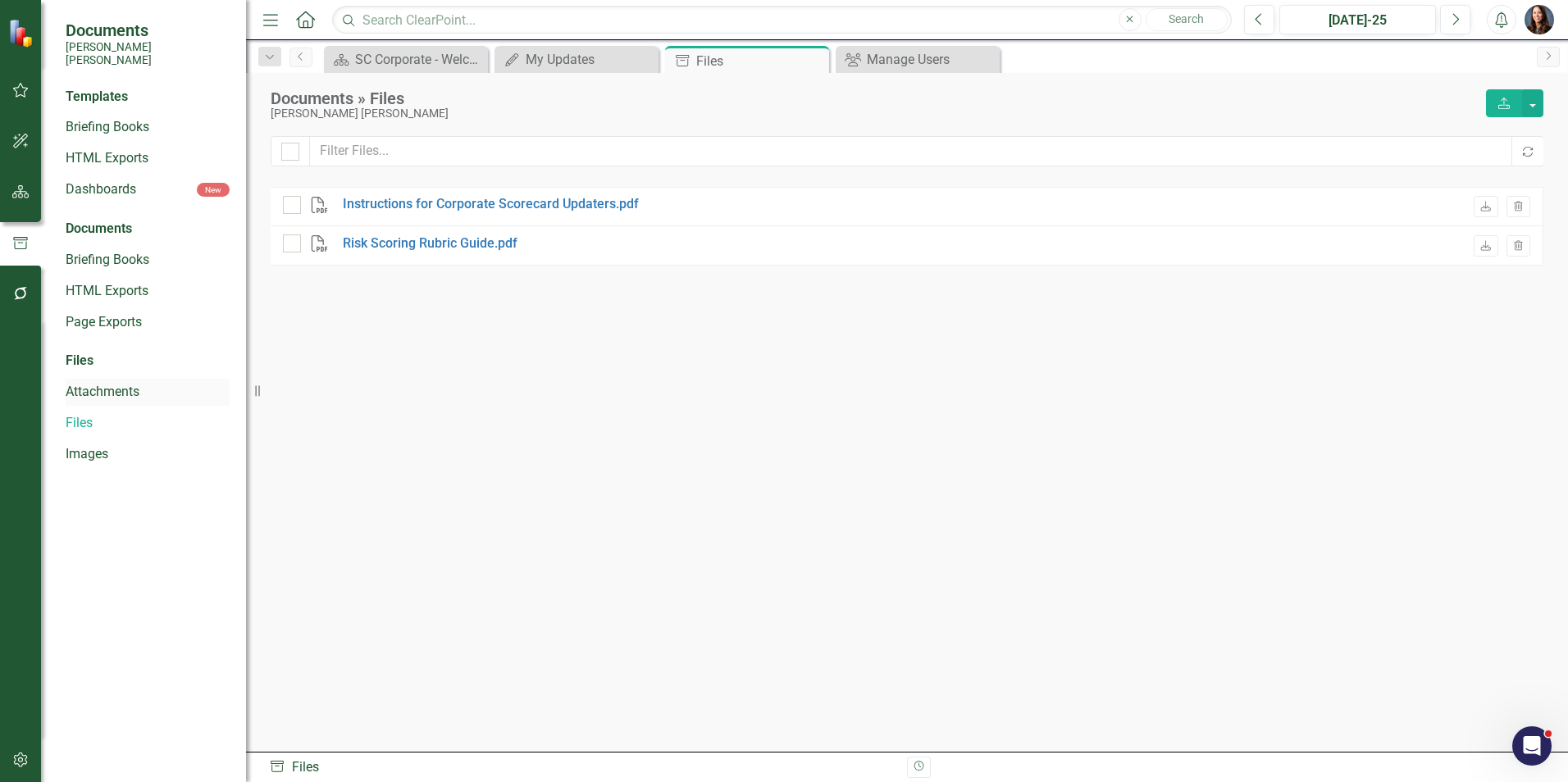
click at [86, 383] on link "Attachments" at bounding box center [147, 392] width 164 height 19
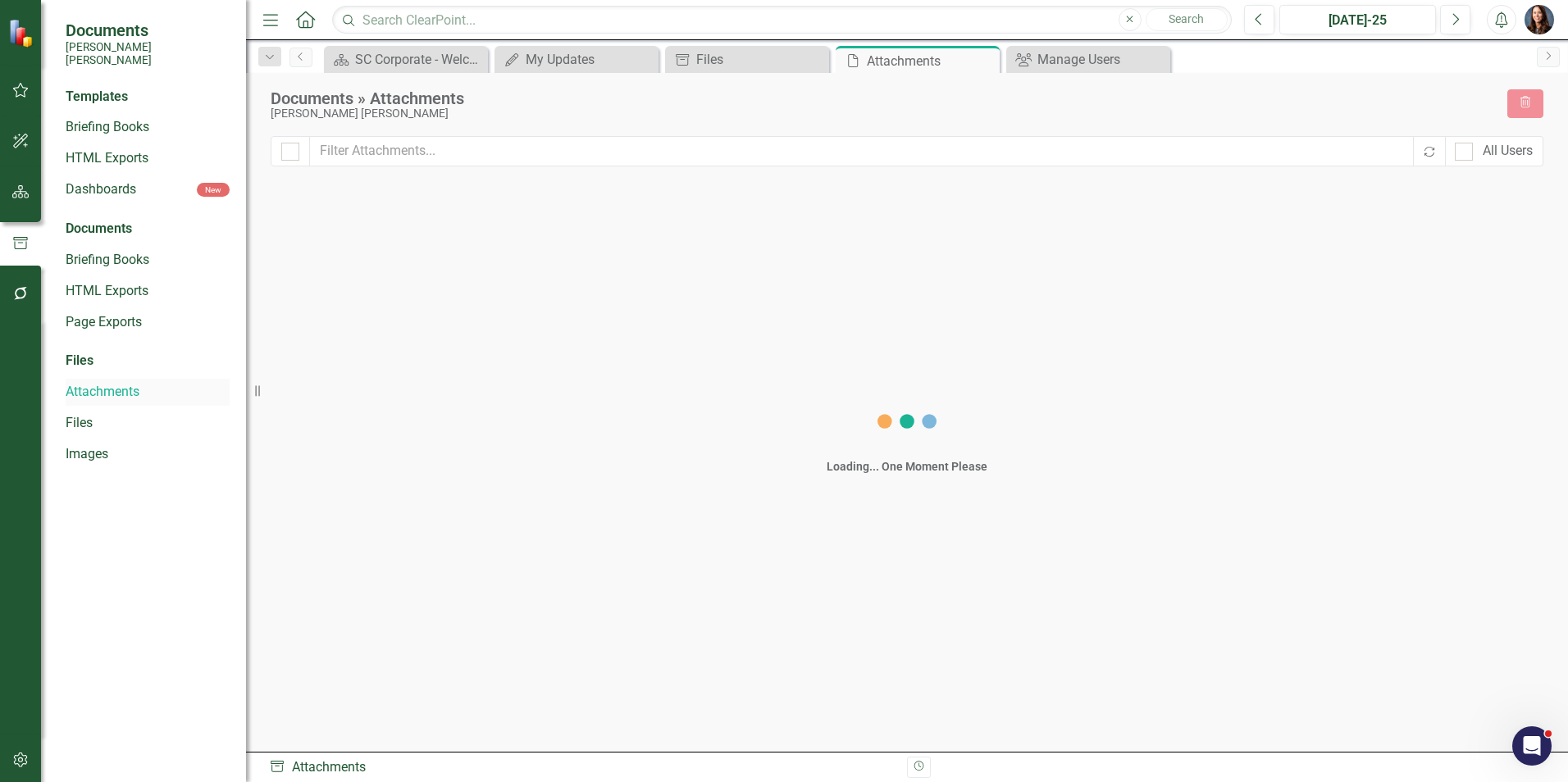
checkbox input "false"
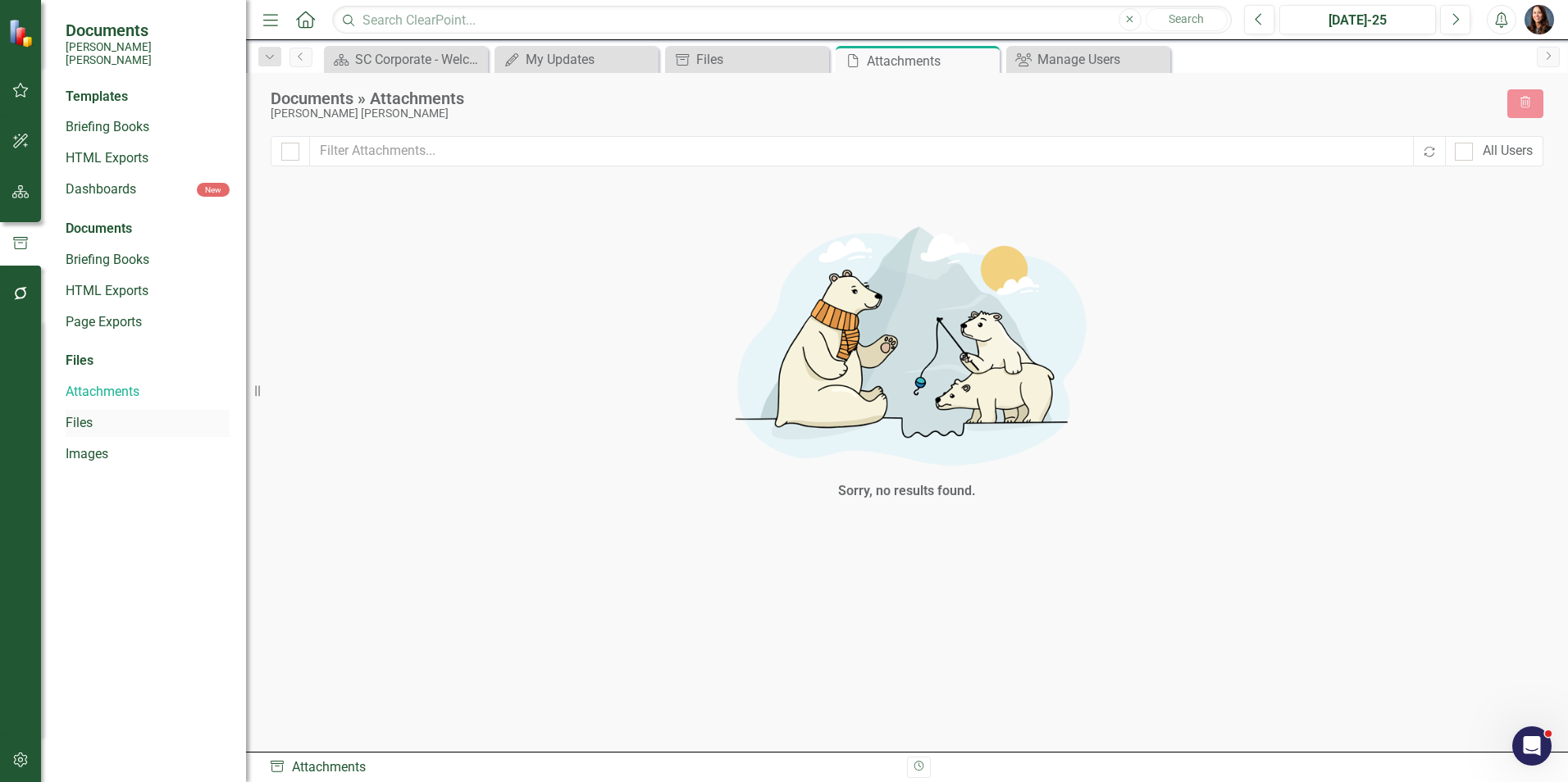
click at [85, 415] on link "Files" at bounding box center [147, 424] width 164 height 19
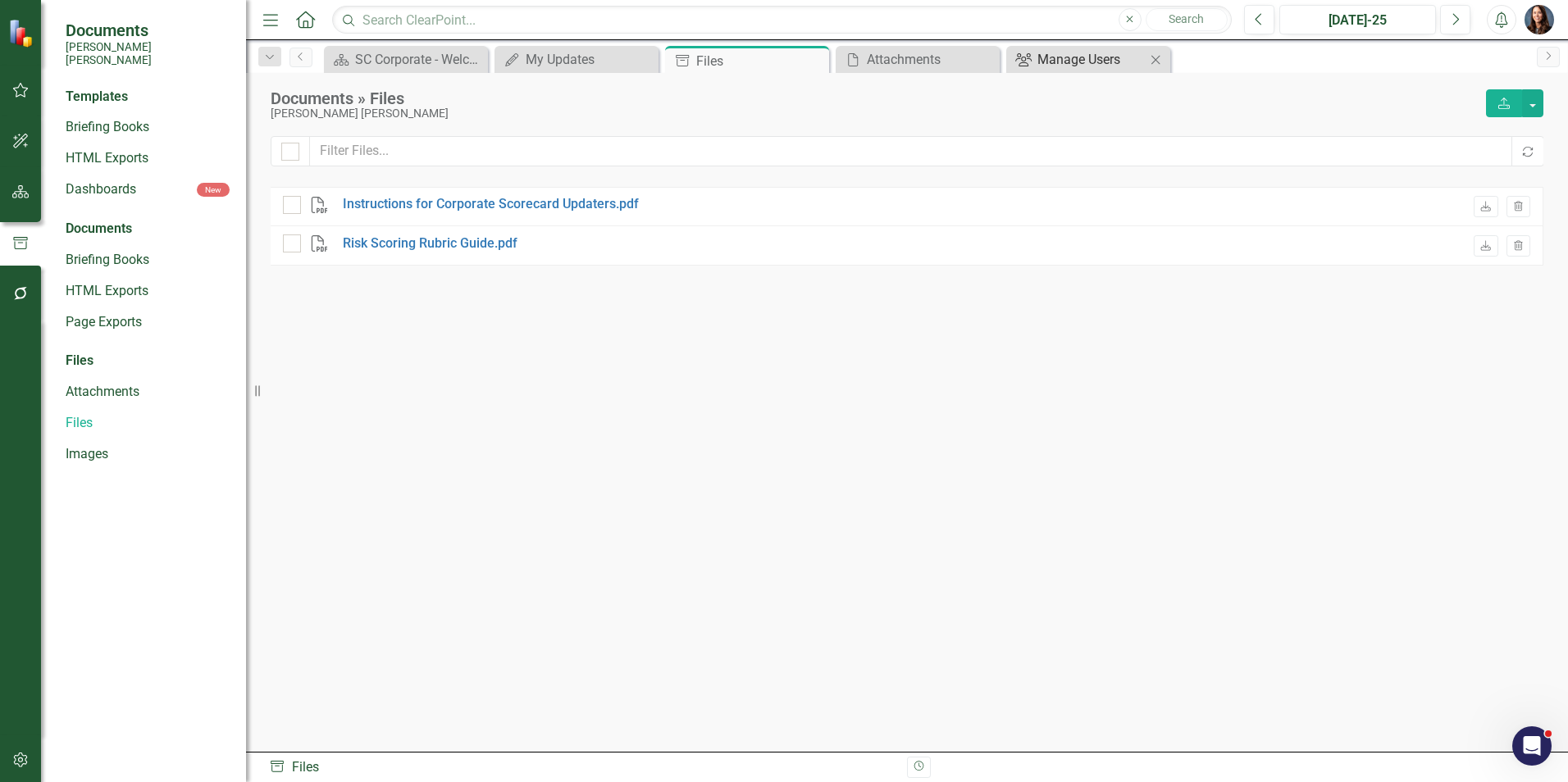
click at [1097, 65] on div "Manage Users" at bounding box center [1091, 59] width 109 height 21
